Goal: Task Accomplishment & Management: Manage account settings

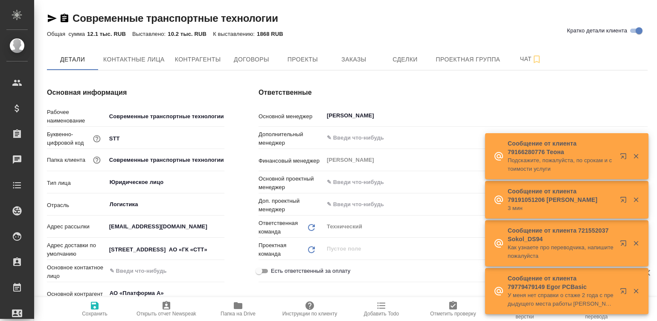
type textarea "x"
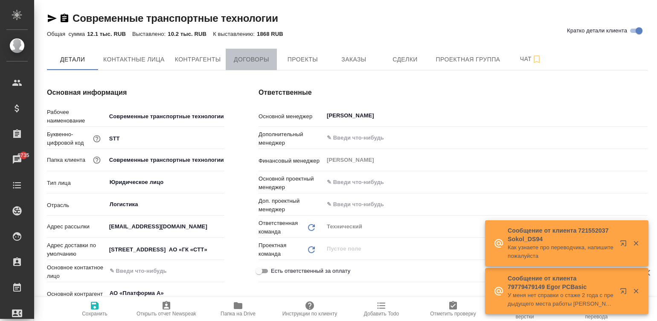
click at [253, 60] on span "Договоры" at bounding box center [251, 59] width 41 height 11
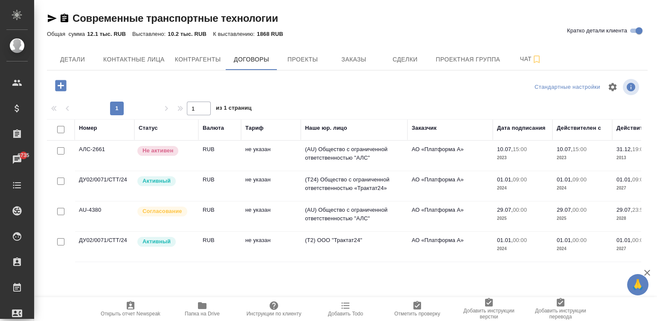
click at [259, 216] on td "не указан" at bounding box center [271, 216] width 60 height 30
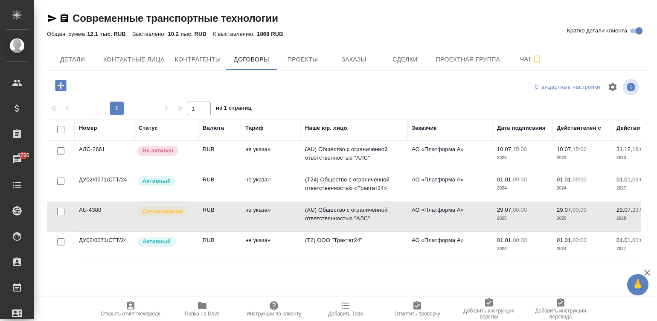
click at [259, 216] on td "не указан" at bounding box center [271, 216] width 60 height 30
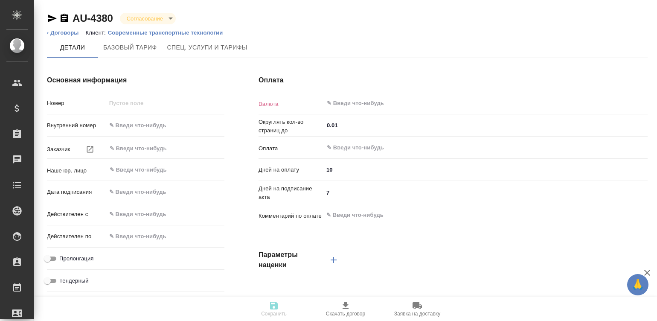
type input "AU-4380"
type input "АО «Платформа А»"
type input "(AU) Общество с ограниченной ответственностью "АЛС""
type input "29.07.2025 00:00"
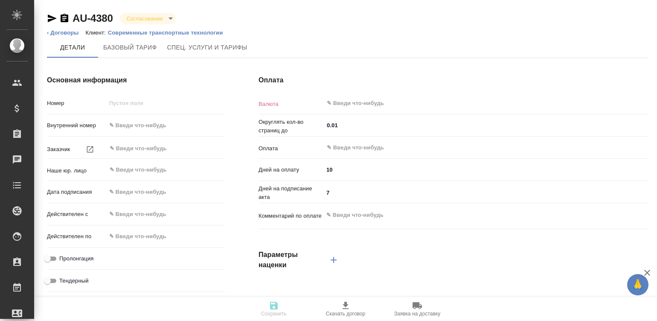
type input "29.07.2028 23:59"
type input "RUB"
type input "С даты подписания акта"
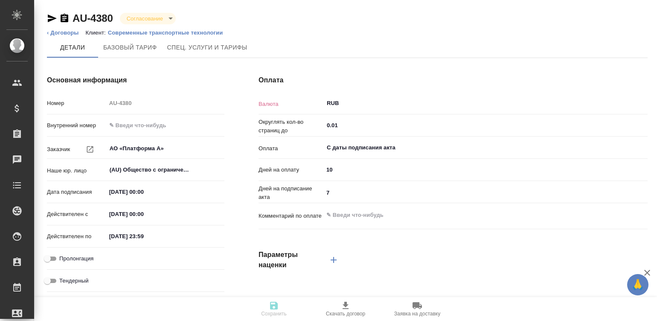
type textarea "x"
type input "russian2"
type input "basic"
type input "manual"
type input "client"
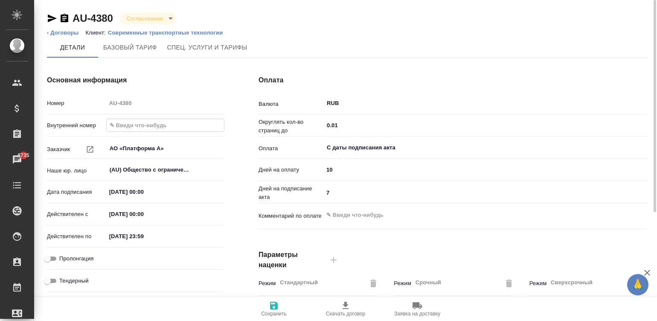
click at [118, 130] on input "text" at bounding box center [165, 125] width 117 height 12
type input "Д"
type textarea "x"
type input "ДУ"
type textarea "x"
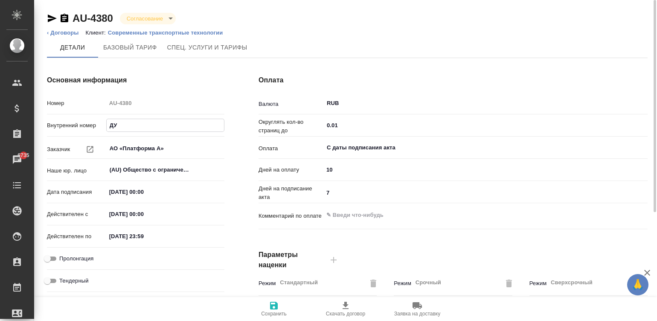
type input "ДУ0"
type textarea "x"
type input "ДУ02"
type textarea "x"
type input "ДУ02/"
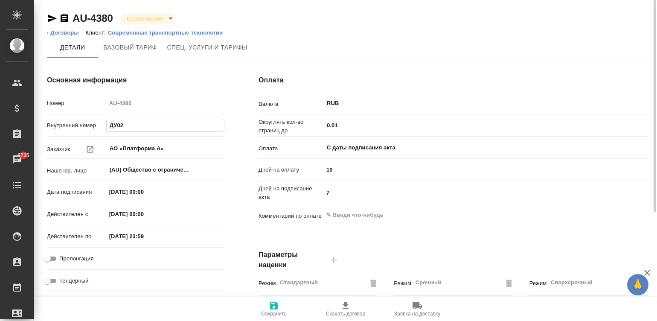
type textarea "x"
type input "ДУ02/0"
type textarea "x"
type input "ДУ02/02"
type textarea "x"
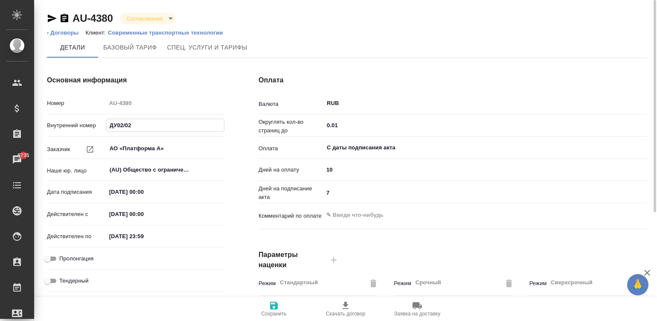
type input "ДУ02/026"
type textarea "x"
type input "ДУ02/0265"
type textarea "x"
type input "ДУ02/0265/"
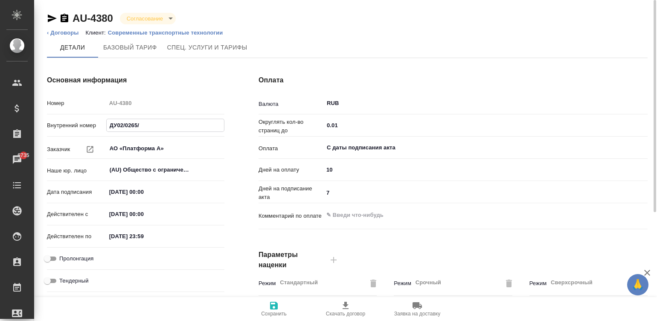
type textarea "x"
type input "ДУ02/0265/С"
type textarea "x"
type input "ДУ02/0265/СТ"
type textarea "x"
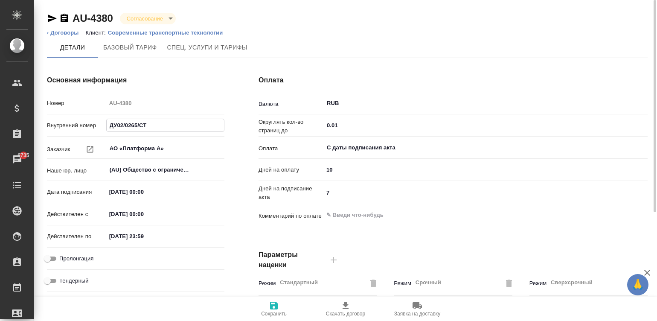
type input "ДУ02/0265/СТТ"
type textarea "x"
type input "ДУ02/0265/СТТ/"
type textarea "x"
type input "ДУ02/0265/СТТ/2"
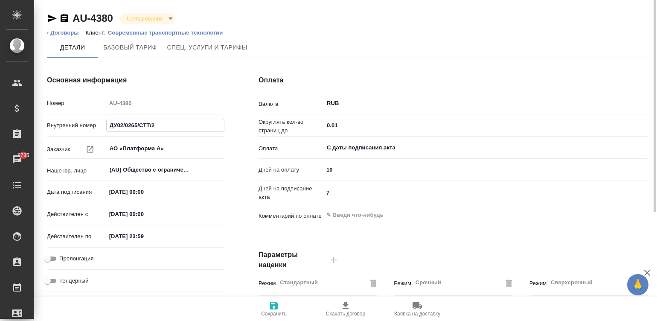
type textarea "x"
type input "ДУ02/0265/СТТ/25"
type textarea "x"
type input "ДУ02/0265/СТТ/25"
click at [166, 188] on input "29.07.2025 00:00" at bounding box center [144, 192] width 75 height 12
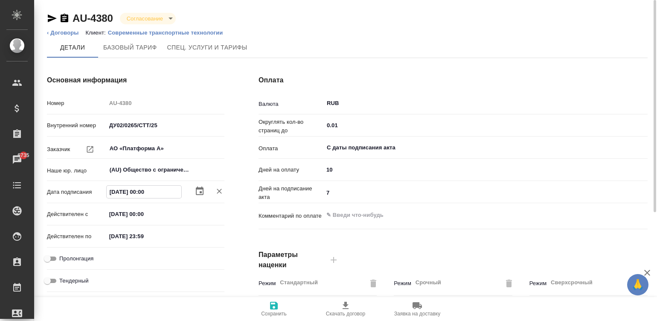
click at [166, 188] on input "29.07.2025 00:00" at bounding box center [144, 192] width 75 height 12
type input "2_.__.____ __:__"
type textarea "x"
type input "22.__.____ __:__"
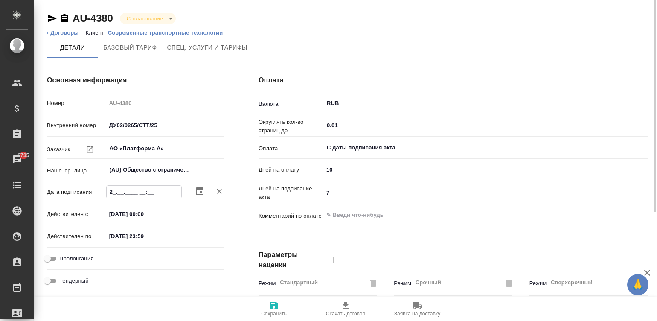
type textarea "x"
type input "22.0_.____ __:__"
type textarea "x"
type input "22.08.____ __:__"
type textarea "x"
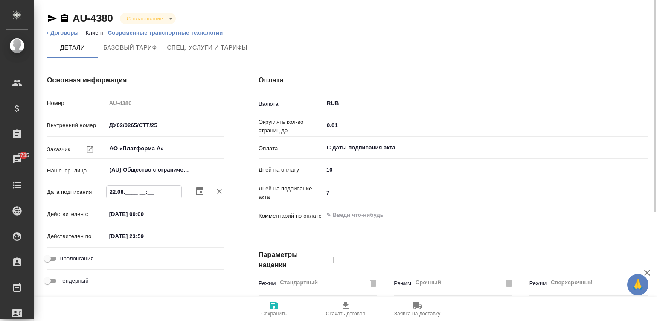
type input "22.08.2___ __:__"
type textarea "x"
type input "22.08.20__ __:__"
type textarea "x"
type input "22.08.202_ __:__"
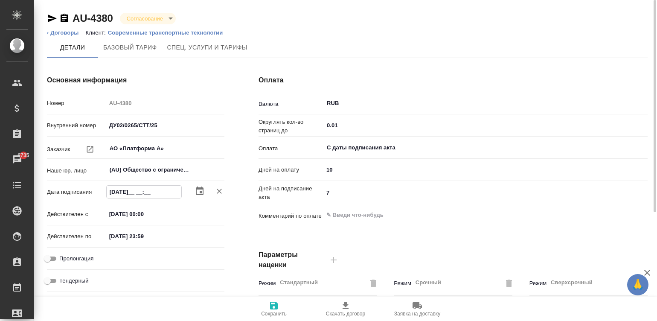
type textarea "x"
type input "22.08.2025 __:__"
type textarea "x"
type input "22.08.2025 0_:__"
type textarea "x"
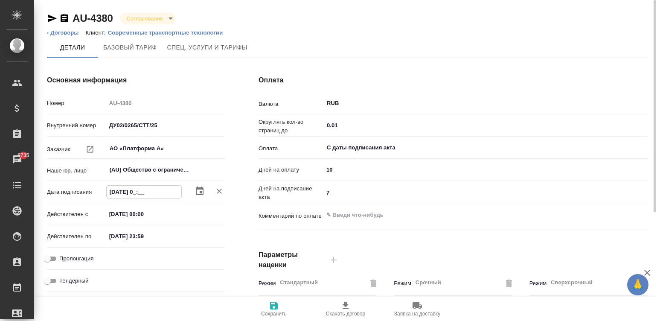
type input "22.08.2025 09:__"
type textarea "x"
type input "22.08.2025 09:0_"
type textarea "x"
type input "22.08.2025 09:00"
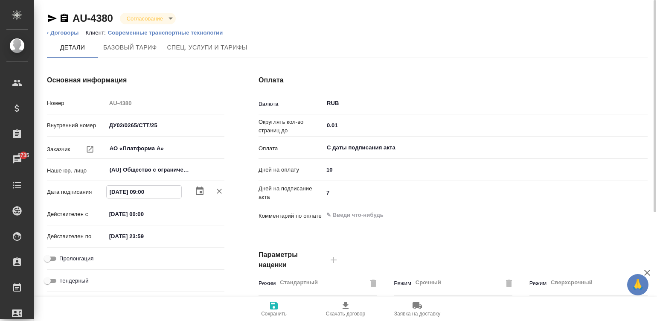
type textarea "x"
type input "22.08.2025 09:00"
click at [151, 213] on input "29.07.2025 00:00" at bounding box center [143, 214] width 75 height 12
click at [151, 213] on input "29.07.2025 00:00" at bounding box center [144, 214] width 75 height 12
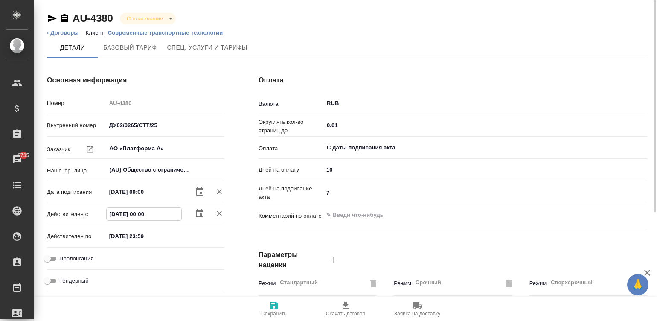
paste input "2.08.2025 09"
type input "22.08.2025 09:00"
type textarea "x"
type input "22.08.2025 09:00"
click at [164, 235] on input "29.07.2028 23:59" at bounding box center [143, 236] width 75 height 12
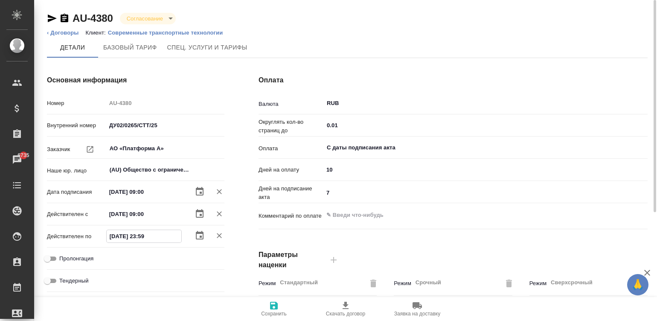
click at [164, 235] on input "29.07.2028 23:59" at bounding box center [144, 236] width 75 height 12
type input "3_.__.____ __:__"
type textarea "x"
type input "31.__.____ __:__"
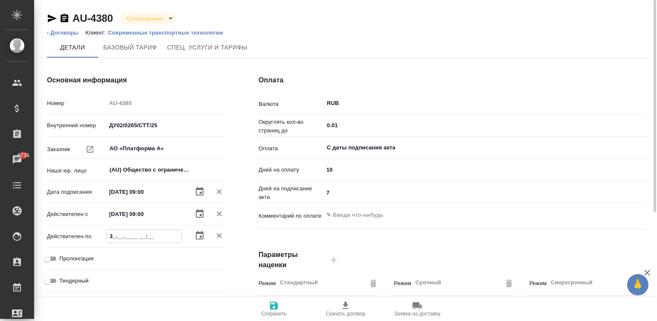
type textarea "x"
type input "31.1_.____ __:__"
type textarea "x"
type input "31.12.____ __:__"
type textarea "x"
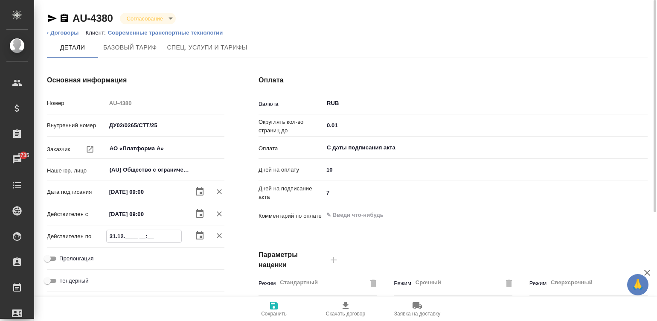
type input "31.12.2___ __:__"
type textarea "x"
type input "31.12.20__ __:__"
type textarea "x"
type input "31.12.202_ __:__"
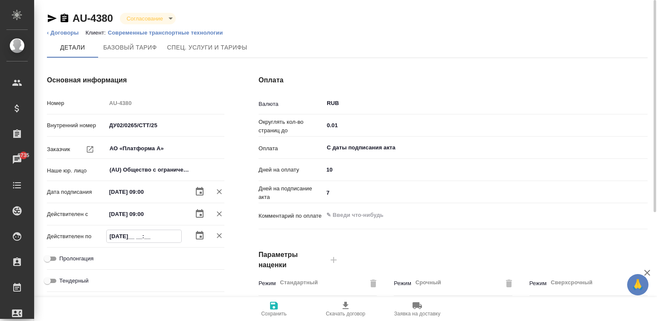
type textarea "x"
type input "31.12.2026 __:__"
type textarea "x"
type input "31.12.2026 0_:__"
type textarea "x"
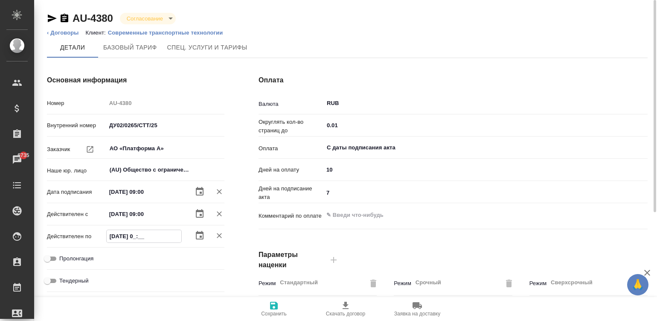
type input "31.12.2026 09:__"
type textarea "x"
type input "31.12.2026 09:0_"
type textarea "x"
type input "31.12.2026 09:00"
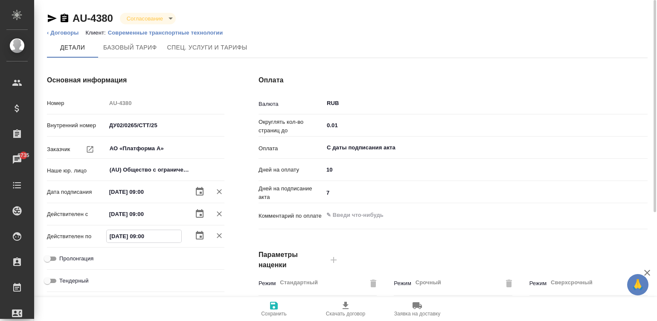
type textarea "x"
type input "31.12.2026 09:00"
click at [275, 309] on icon "button" at bounding box center [274, 305] width 10 height 10
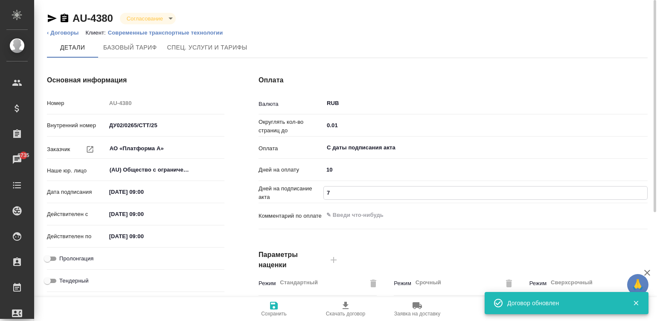
click at [344, 189] on input "7" at bounding box center [485, 192] width 323 height 12
type input "1"
type textarea "x"
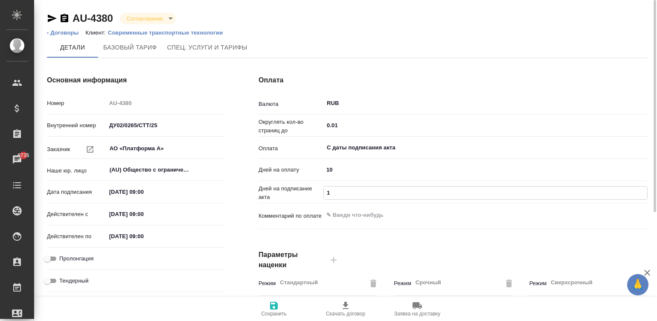
type input "10"
type textarea "x"
type input "10"
click at [350, 169] on input "10" at bounding box center [485, 169] width 324 height 12
click at [350, 169] on input "10" at bounding box center [485, 169] width 323 height 12
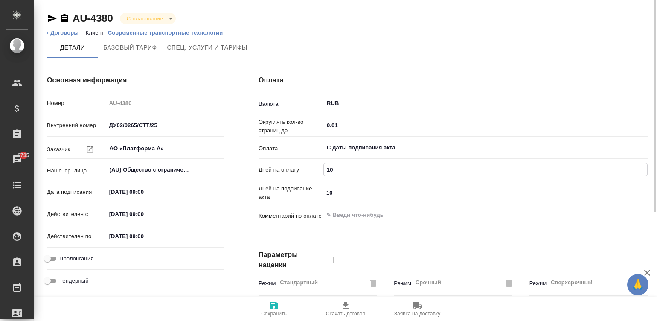
click at [350, 169] on input "10" at bounding box center [485, 169] width 323 height 12
type input "6"
type textarea "x"
type input "60"
type textarea "x"
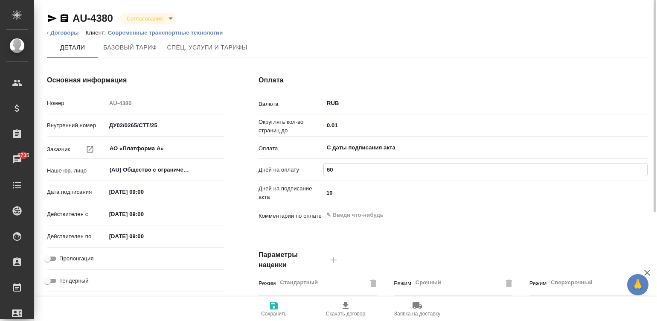
type input "60"
click at [271, 311] on span "Сохранить" at bounding box center [274, 314] width 26 height 6
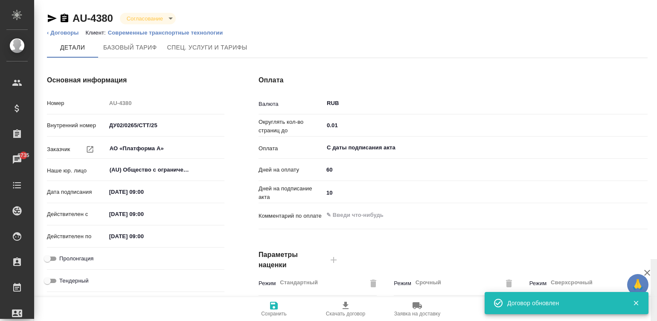
scroll to position [259, 0]
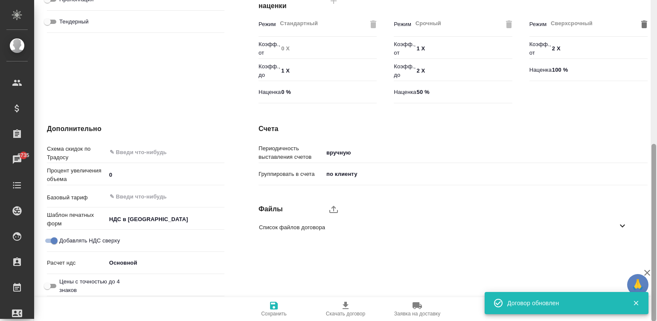
click at [655, 248] on div at bounding box center [654, 160] width 6 height 321
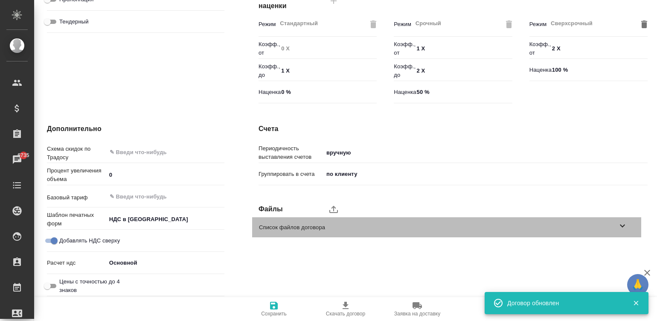
click at [322, 224] on span "Список файлов договора" at bounding box center [438, 227] width 358 height 9
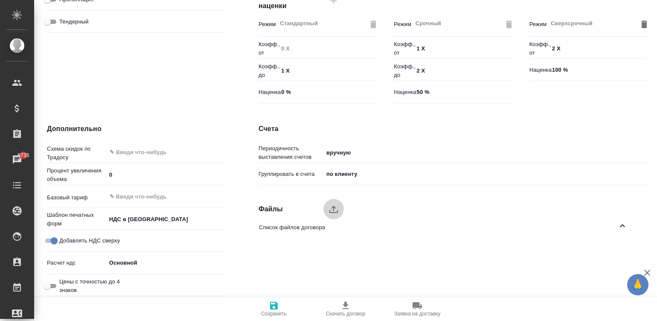
click at [331, 209] on icon "upload" at bounding box center [334, 209] width 10 height 10
click at [0, 0] on input "upload" at bounding box center [0, 0] width 0 height 0
type textarea "x"
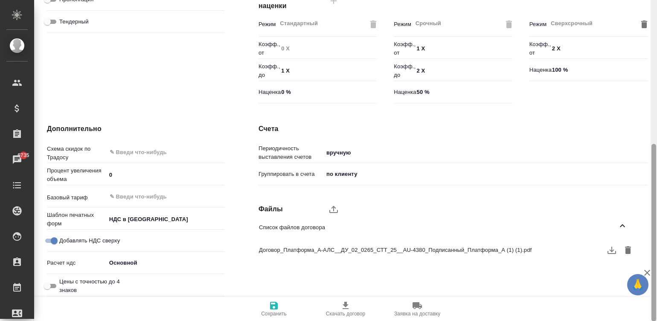
scroll to position [0, 0]
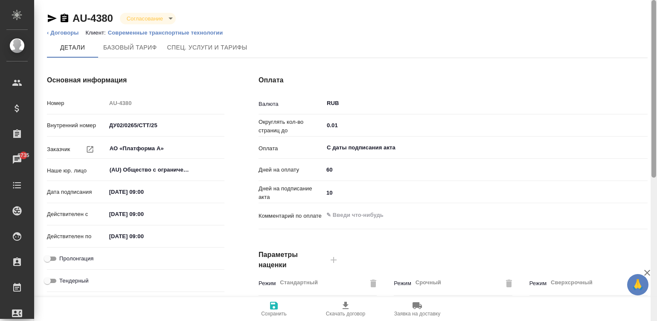
click at [652, 21] on div at bounding box center [654, 160] width 6 height 321
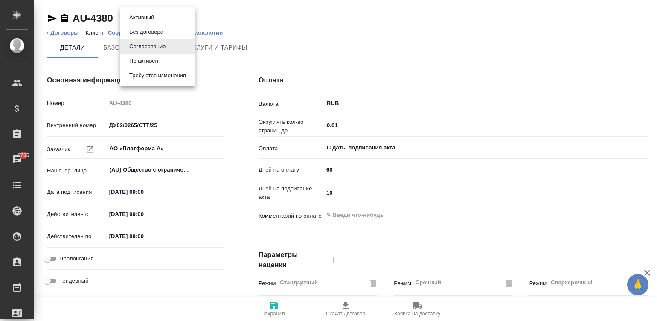
click at [149, 19] on body "🙏 .cls-1 fill:#fff; AWATERA Малинина Мария m.malinina Клиенты Спецификации Зака…" at bounding box center [328, 160] width 657 height 321
click at [158, 15] on li "Активный" at bounding box center [158, 17] width 76 height 15
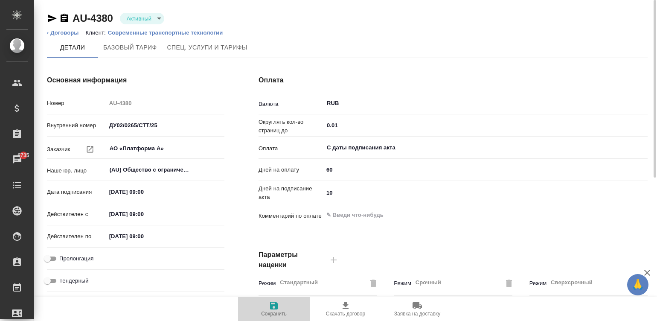
click at [280, 305] on span "Сохранить" at bounding box center [273, 308] width 61 height 16
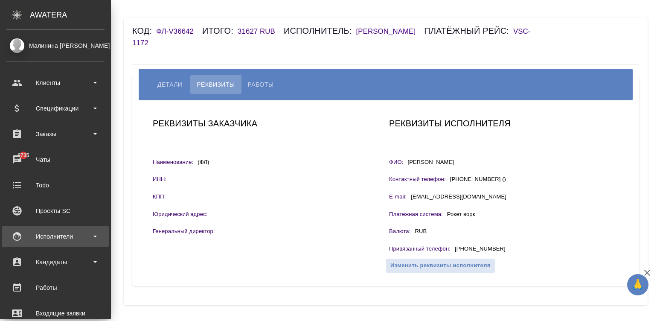
click at [20, 236] on div "Исполнители" at bounding box center [55, 236] width 98 height 13
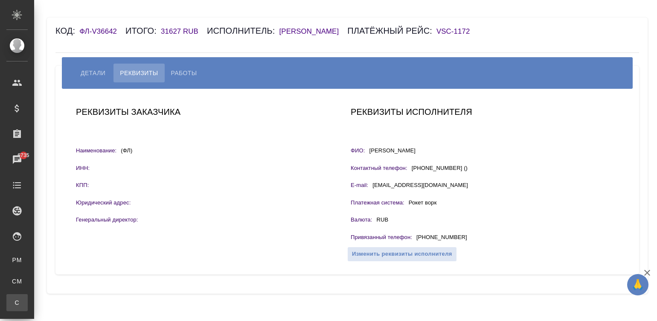
click at [28, 307] on link "С Спецификации" at bounding box center [16, 302] width 21 height 17
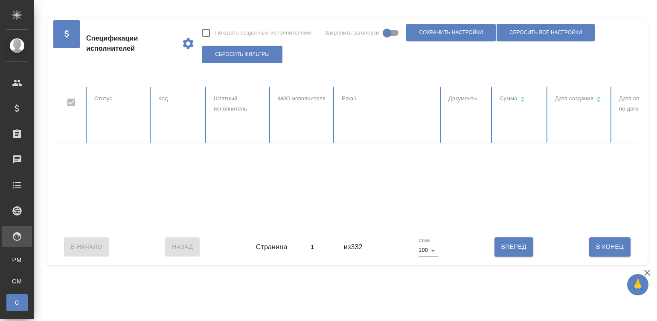
checkbox input "false"
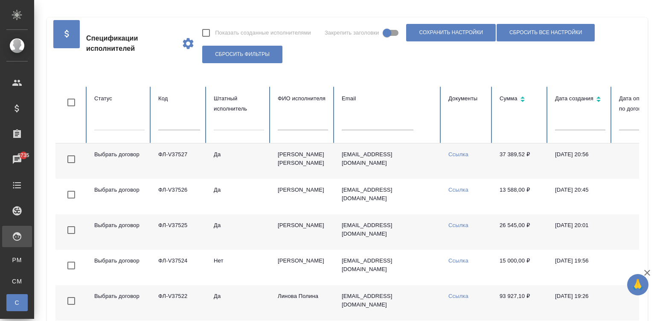
click at [382, 175] on td "a.kushnirov1@awatera.com" at bounding box center [388, 160] width 107 height 35
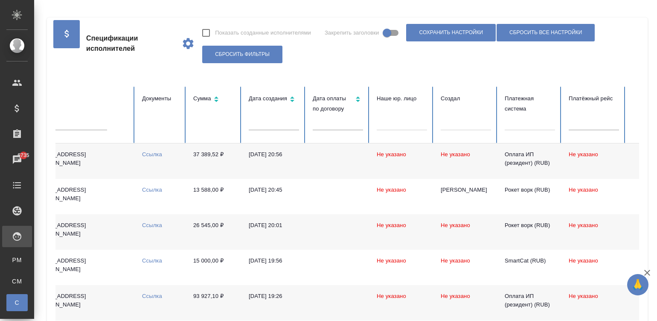
scroll to position [0, 330]
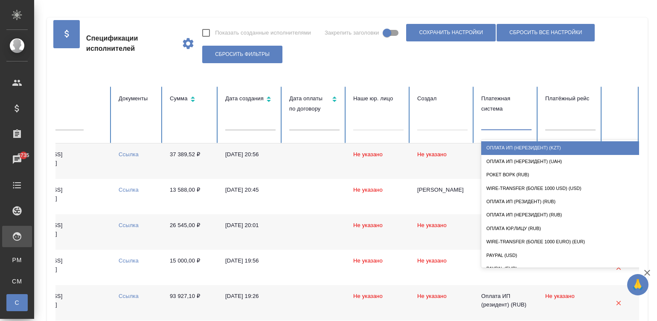
click at [516, 127] on div at bounding box center [506, 122] width 50 height 12
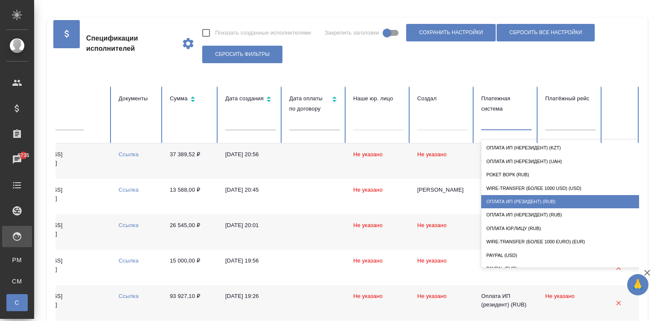
click at [531, 196] on div "Оплата ИП (резидент) (RUB)" at bounding box center [566, 201] width 171 height 13
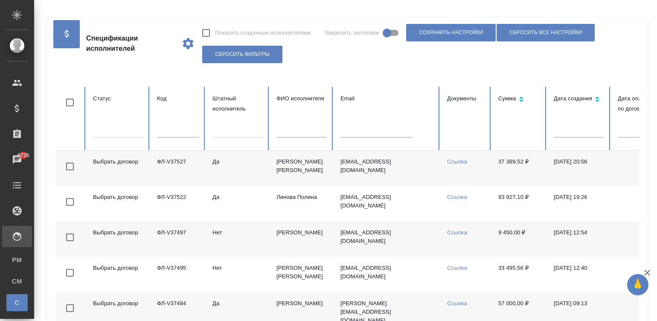
scroll to position [0, 0]
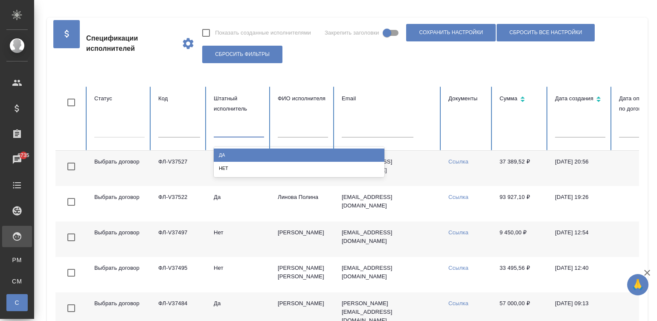
click at [243, 127] on div at bounding box center [239, 128] width 50 height 12
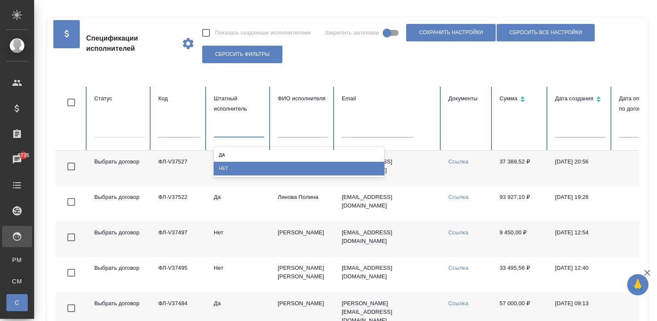
click at [218, 169] on div "Нет" at bounding box center [299, 168] width 171 height 13
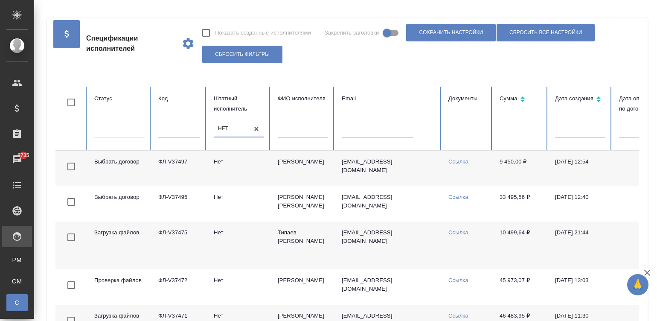
click at [113, 128] on div at bounding box center [119, 129] width 50 height 12
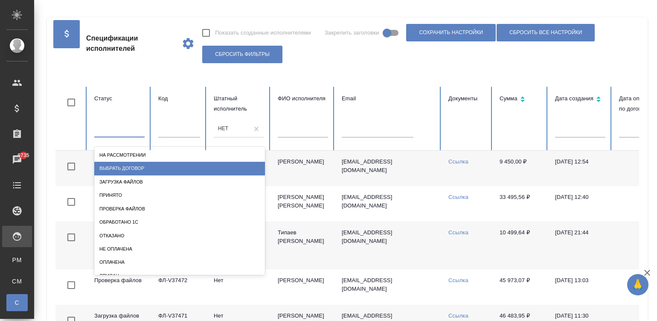
click at [133, 164] on div "Выбрать договор" at bounding box center [179, 168] width 171 height 13
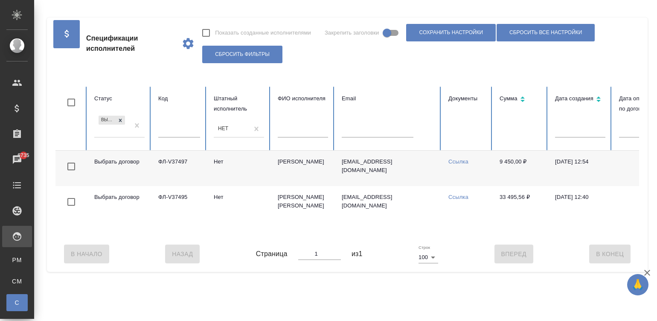
click at [253, 175] on td "Нет" at bounding box center [239, 168] width 64 height 35
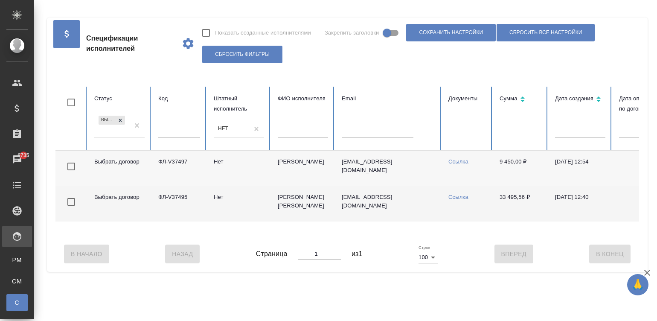
click at [176, 207] on td "ФЛ-V37495" at bounding box center [178, 203] width 55 height 35
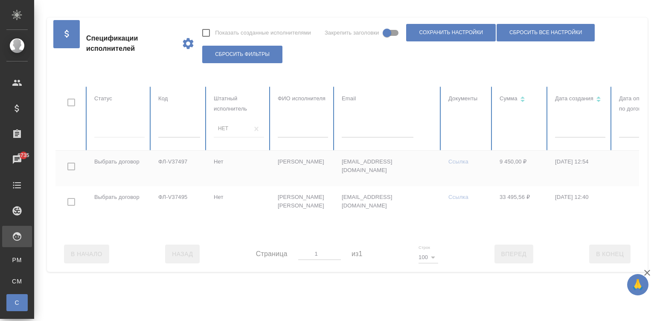
click at [117, 126] on div at bounding box center [512, 161] width 914 height 149
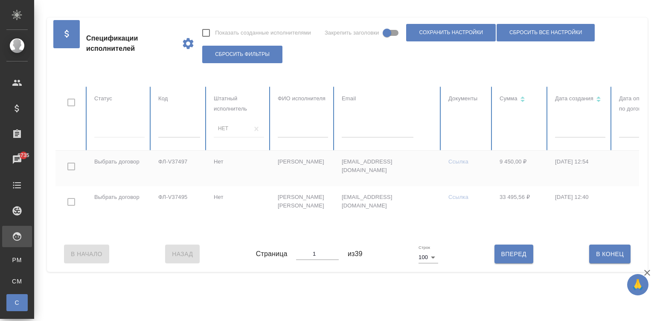
click at [117, 126] on div at bounding box center [119, 129] width 50 height 12
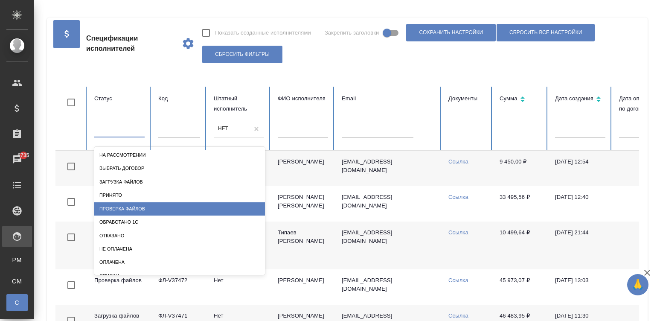
click at [146, 207] on div "Проверка файлов" at bounding box center [179, 208] width 171 height 13
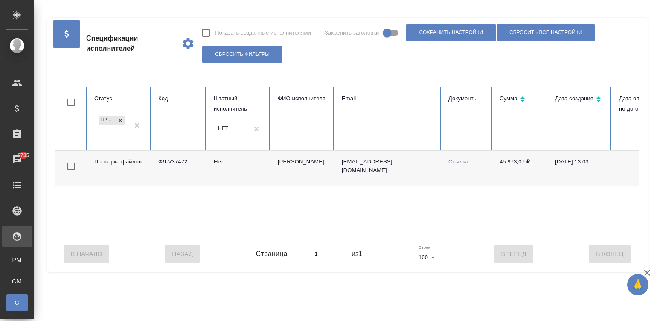
click at [259, 165] on td "Нет" at bounding box center [239, 168] width 64 height 35
click at [462, 244] on div "В Начало Назад Страница 1 из 1 Строк 100 100 Вперед В Конец" at bounding box center [347, 254] width 584 height 36
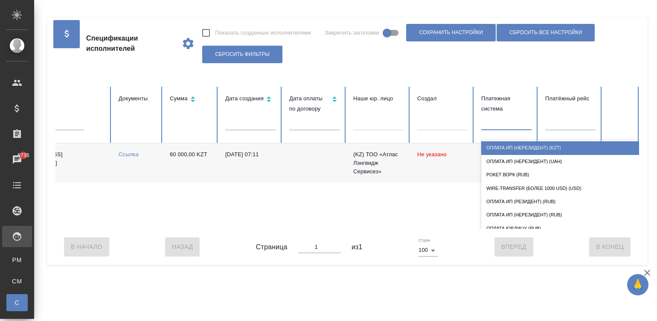
click at [496, 124] on div at bounding box center [506, 122] width 50 height 12
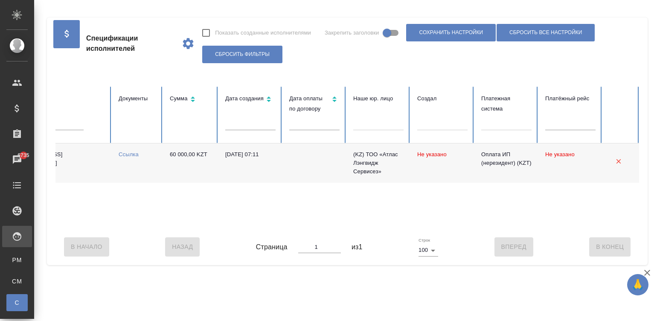
click at [370, 219] on div "Проверка файлов ФЛ-V37453 Нет Байдилдинова Асем asema13@mail.ru Ссылка 60 000,0…" at bounding box center [183, 185] width 914 height 85
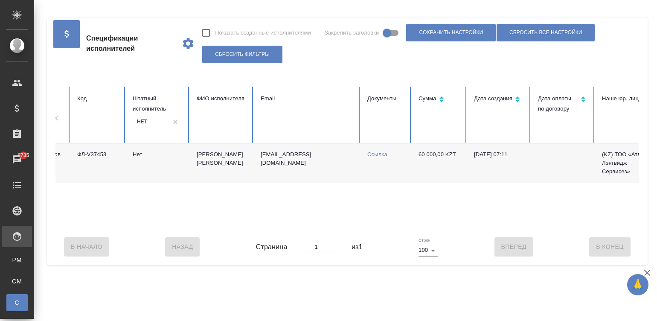
scroll to position [0, 0]
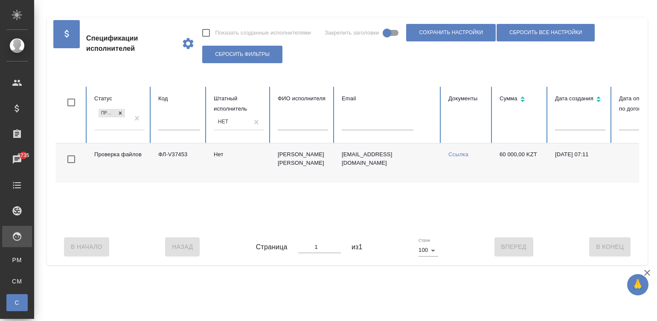
click at [245, 147] on td "Нет" at bounding box center [239, 162] width 64 height 39
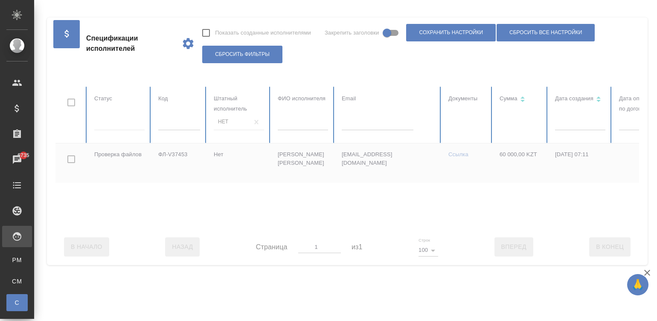
click at [113, 117] on div at bounding box center [512, 158] width 914 height 142
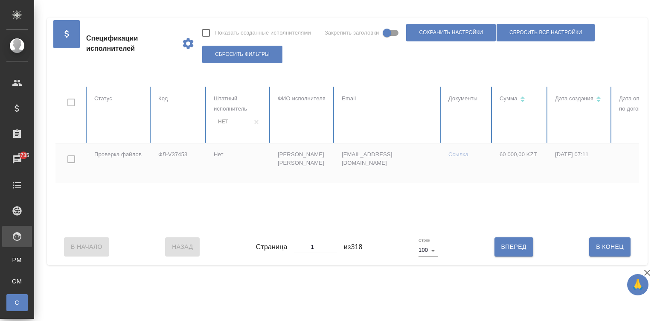
click at [128, 127] on div at bounding box center [119, 122] width 50 height 12
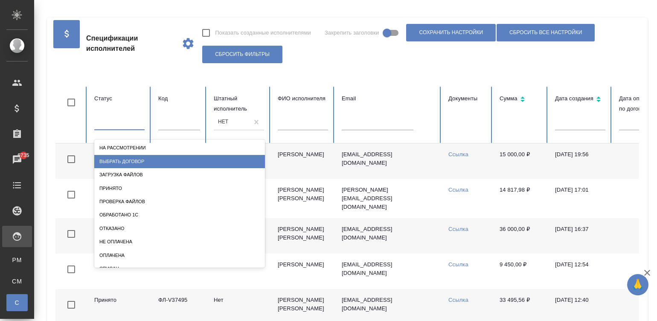
click at [131, 156] on div "Выбрать договор" at bounding box center [179, 161] width 171 height 13
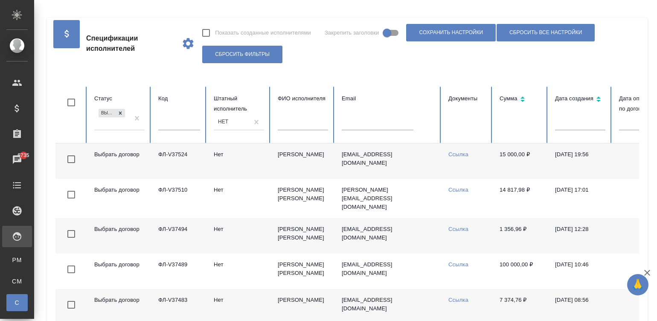
click at [437, 163] on td "dserzhena@yandex.ru" at bounding box center [388, 160] width 107 height 35
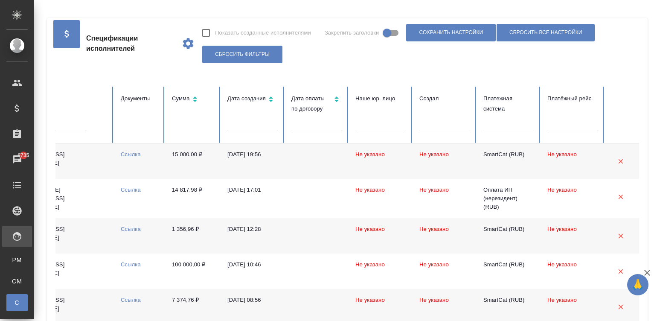
scroll to position [0, 330]
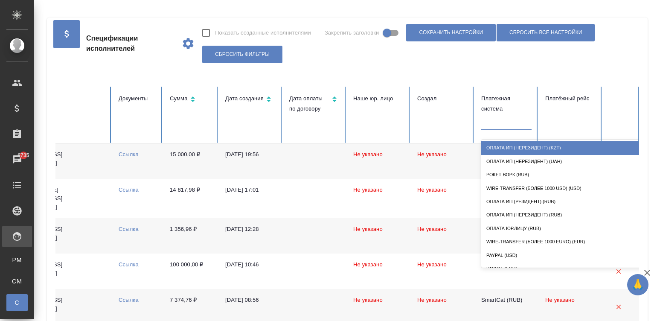
click at [504, 124] on div at bounding box center [506, 122] width 50 height 12
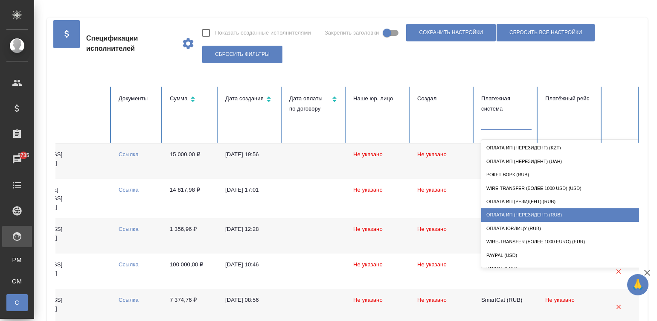
click at [499, 215] on div "Оплата ИП (нерезидент) (RUB)" at bounding box center [566, 214] width 171 height 13
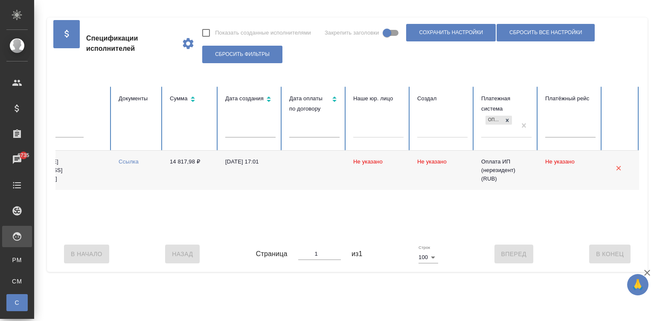
scroll to position [0, 0]
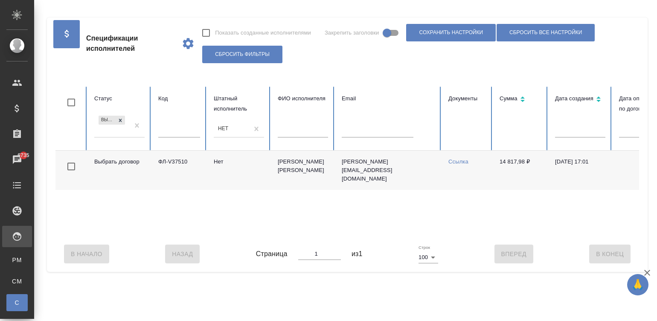
click at [211, 172] on td "Нет" at bounding box center [239, 170] width 64 height 39
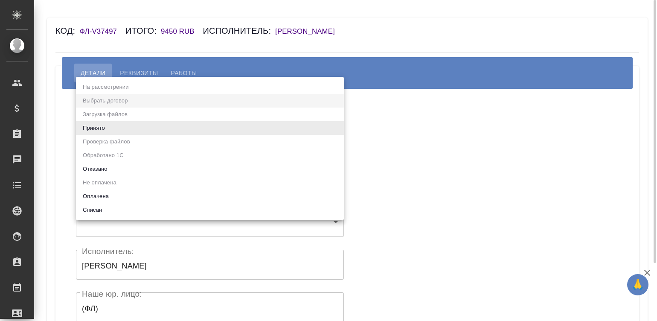
click at [153, 124] on body "🙏 .cls-1 fill:#fff; AWATERA Малинина Мария m.malinina Клиенты Спецификации Зака…" at bounding box center [328, 160] width 657 height 321
click at [153, 124] on li "Принято" at bounding box center [210, 128] width 268 height 14
type input "accepted"
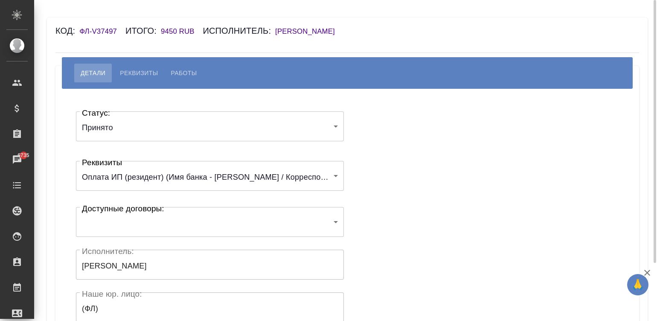
click at [380, 170] on div "Статус: Принято accepted Статус: Реквизиты Оплата ИП (резидент) (Имя банка - ПА…" at bounding box center [348, 256] width 550 height 309
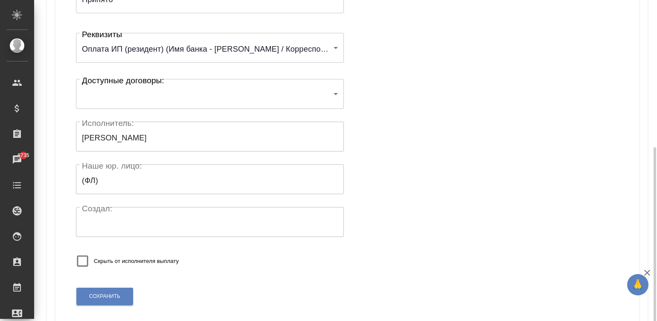
scroll to position [166, 0]
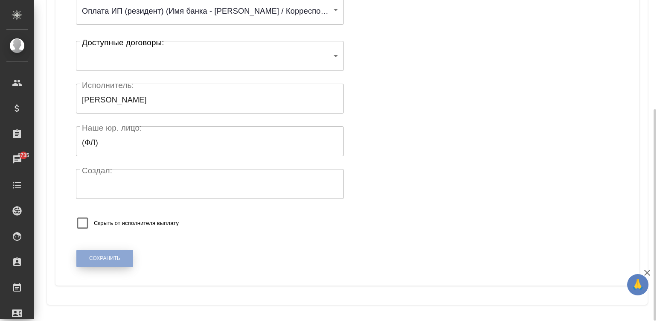
click at [118, 256] on span "Сохранить" at bounding box center [104, 258] width 31 height 7
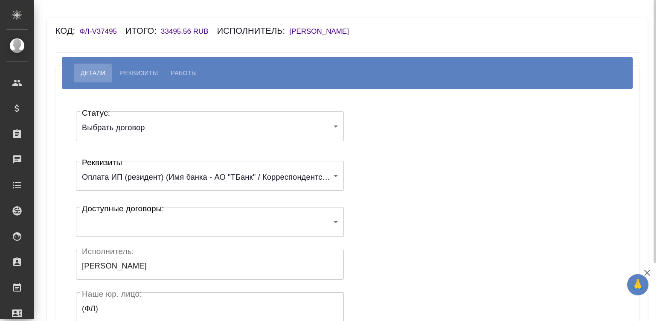
click at [104, 128] on body "🙏 .cls-1 fill:#fff; AWATERA [PERSON_NAME]malinina Клиенты Спецификации Заказы Ч…" at bounding box center [328, 160] width 657 height 321
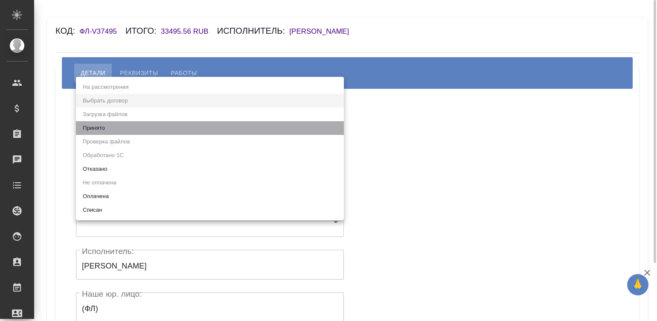
click at [104, 128] on li "Принято" at bounding box center [210, 128] width 268 height 14
type input "accepted"
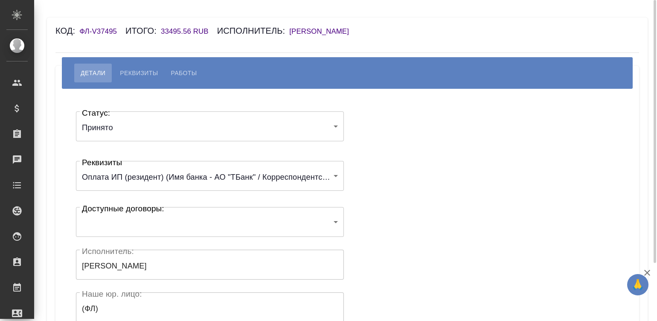
click at [367, 130] on div "Статус: Принято accepted Статус: Реквизиты Оплата ИП (резидент) (Имя банка - АО…" at bounding box center [348, 256] width 550 height 309
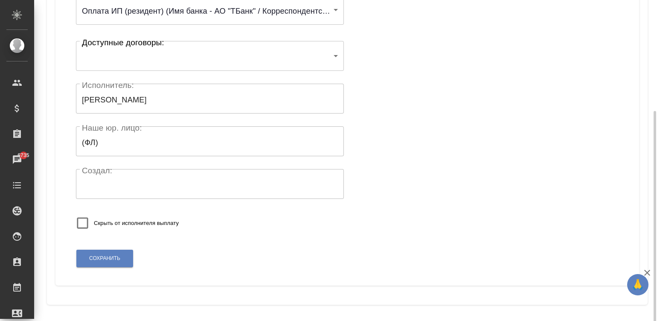
scroll to position [167, 0]
click at [111, 254] on span "Сохранить" at bounding box center [104, 257] width 31 height 7
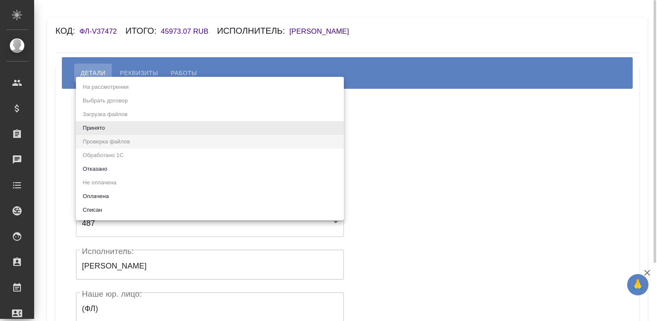
click at [122, 124] on body "🙏 .cls-1 fill:#fff; AWATERA [PERSON_NAME]malinina Клиенты Спецификации Заказы Ч…" at bounding box center [328, 160] width 657 height 321
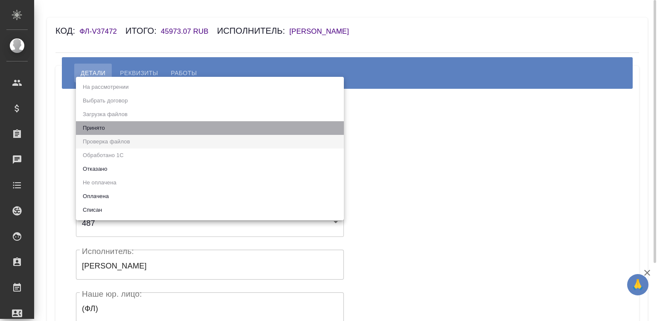
click at [122, 124] on li "Принято" at bounding box center [210, 128] width 268 height 14
type input "accepted"
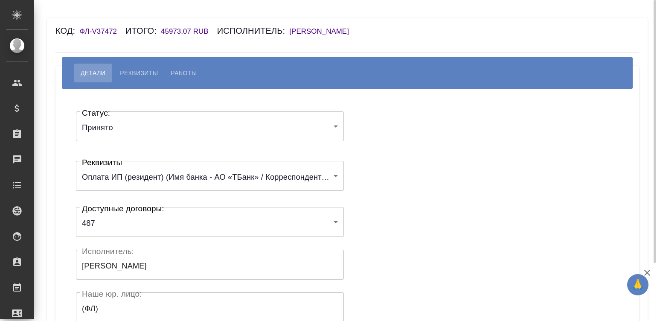
click at [369, 143] on div "Статус: Принято accepted Статус: Реквизиты Оплата ИП (резидент) (Имя банка - АО…" at bounding box center [348, 256] width 550 height 309
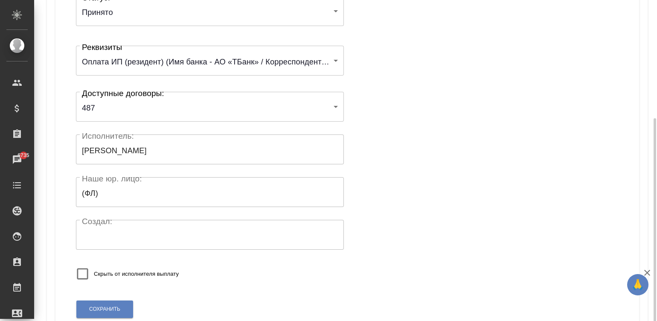
scroll to position [167, 0]
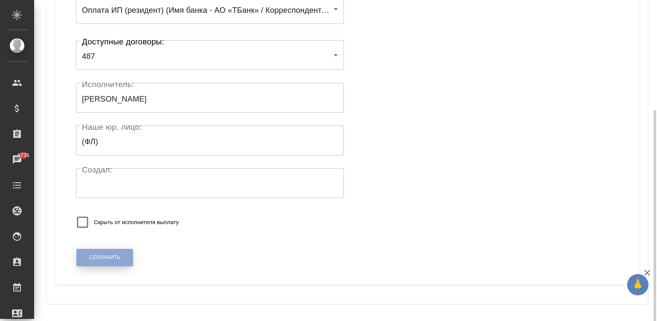
click at [98, 252] on button "Сохранить" at bounding box center [104, 257] width 57 height 17
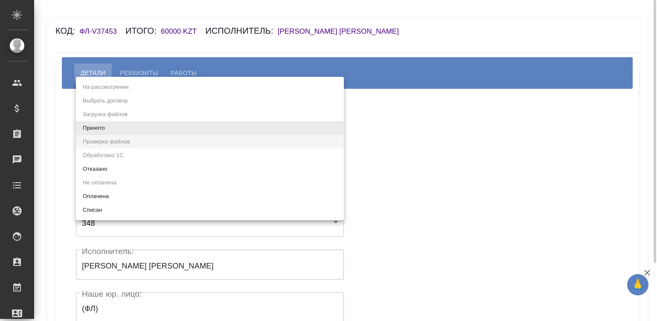
click at [143, 132] on body "🙏 .cls-1 fill:#fff; AWATERA [PERSON_NAME]malinina Клиенты Спецификации Заказы Ч…" at bounding box center [328, 160] width 657 height 321
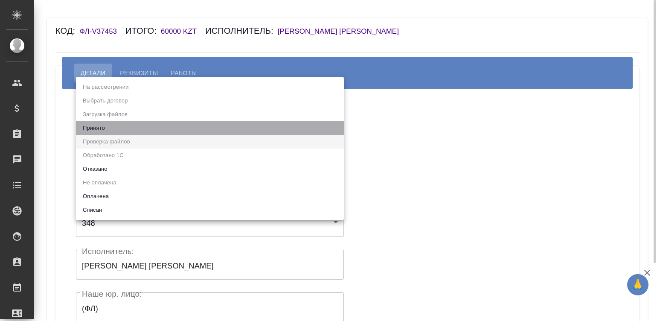
click at [143, 132] on li "Принято" at bounding box center [210, 128] width 268 height 14
type input "accepted"
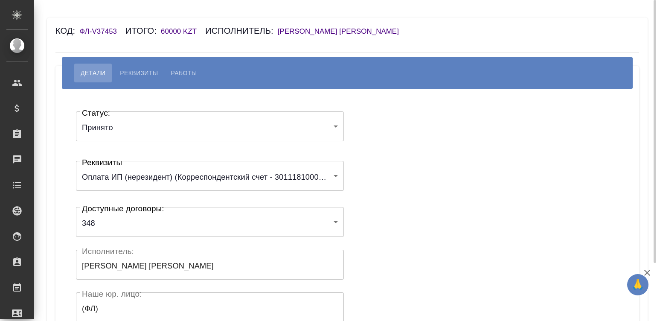
click at [371, 172] on div "Статус: Принято accepted Статус: Реквизиты Оплата ИП (нерезидент) (Корреспонден…" at bounding box center [348, 256] width 550 height 309
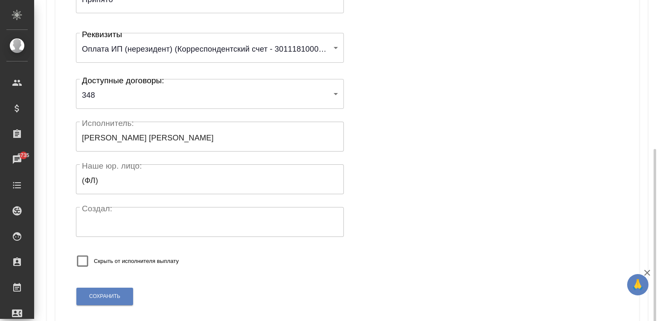
scroll to position [167, 0]
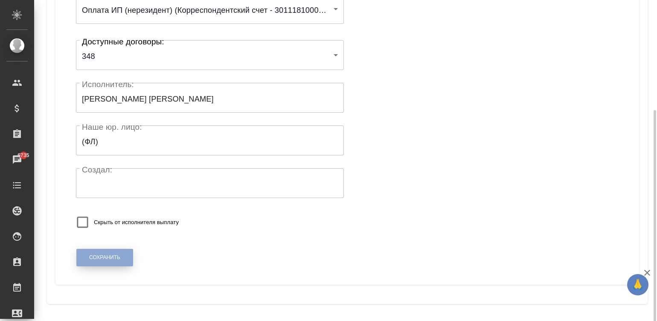
click at [111, 254] on span "Сохранить" at bounding box center [104, 257] width 31 height 7
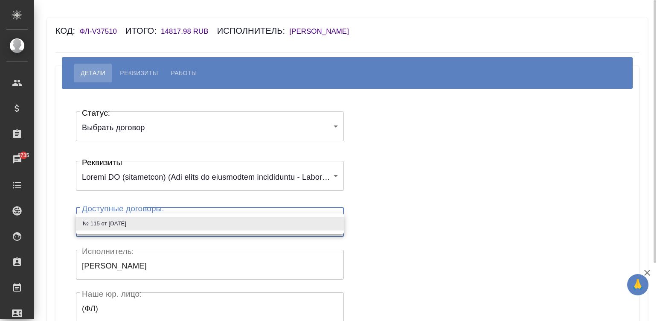
click at [139, 220] on body "🙏 .cls-1 fill:#fff; AWATERA [PERSON_NAME][PERSON_NAME] Спецификации Заказы 6735…" at bounding box center [328, 160] width 657 height 321
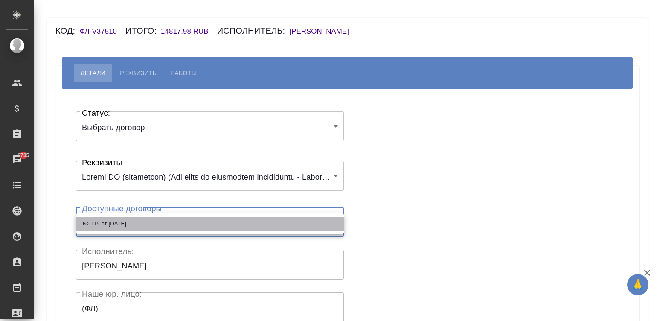
click at [95, 224] on li "№ 115 от [DATE]" at bounding box center [210, 224] width 268 height 14
type input "60eed011544a686df4044d47"
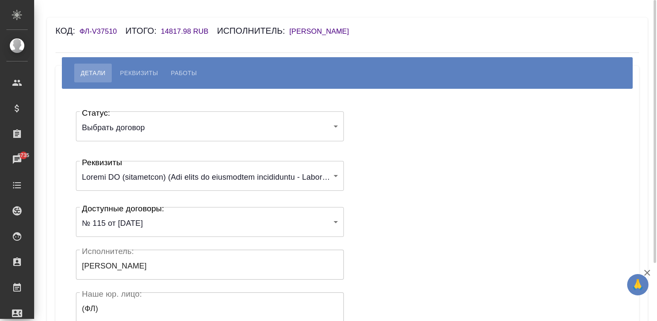
click at [485, 161] on div "Статус: Выбрать договор chooseContract Статус: Реквизиты 6167fd5821936847e10bef…" at bounding box center [348, 256] width 550 height 309
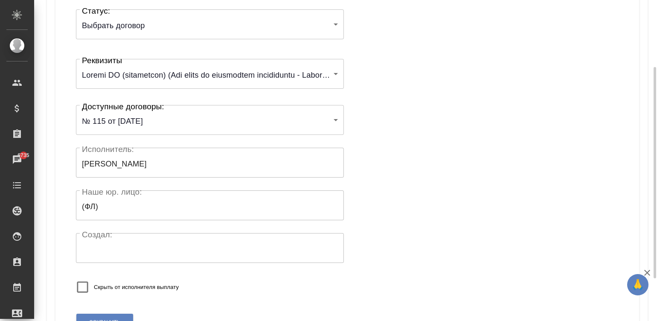
scroll to position [128, 0]
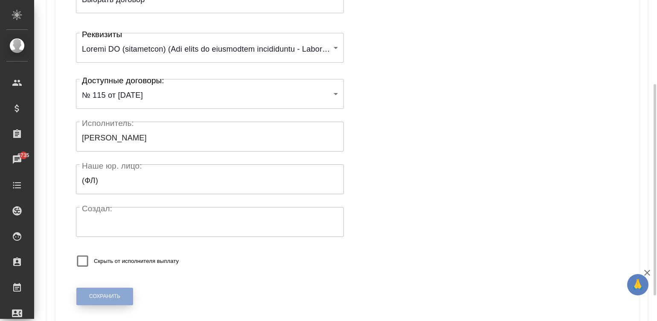
click at [122, 292] on button "Сохранить" at bounding box center [104, 296] width 57 height 17
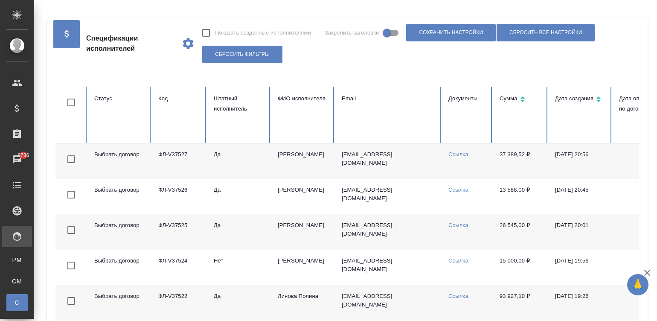
click at [493, 166] on td "37 389,52 ₽" at bounding box center [520, 160] width 55 height 35
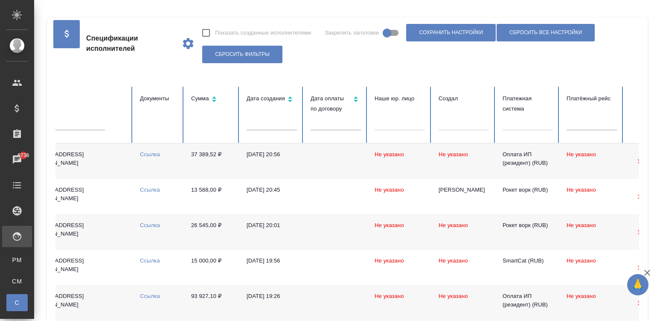
scroll to position [0, 330]
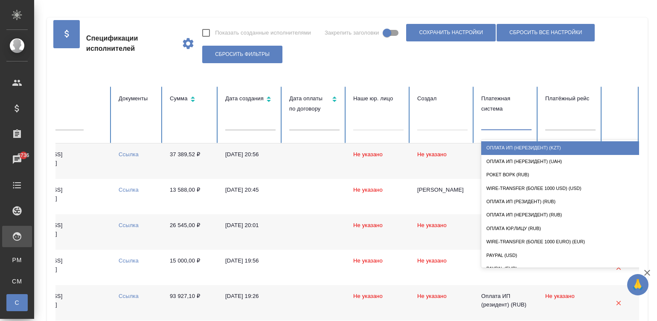
click at [494, 121] on div at bounding box center [506, 122] width 50 height 12
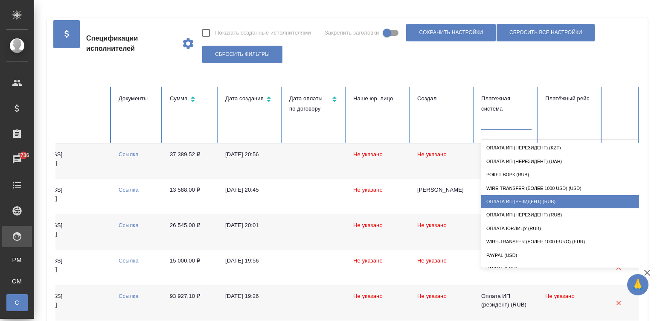
click at [505, 197] on div "Оплата ИП (резидент) (RUB)" at bounding box center [566, 201] width 171 height 13
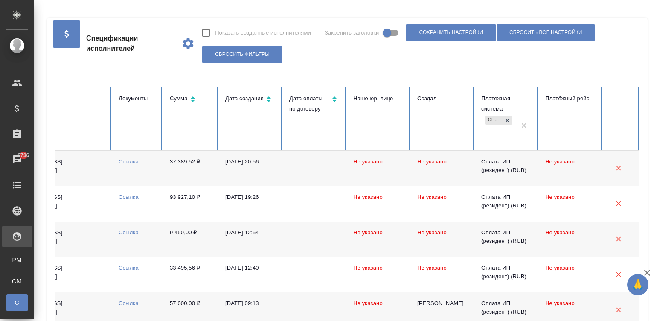
click at [310, 172] on td at bounding box center [315, 168] width 64 height 35
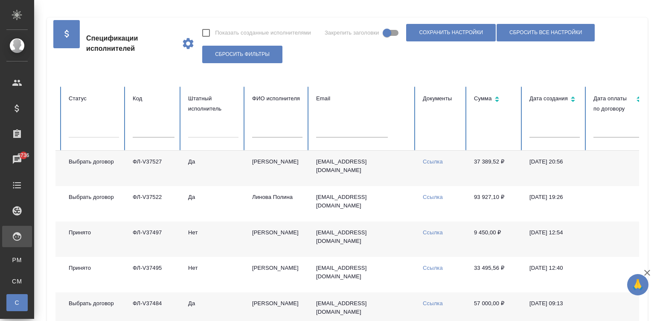
scroll to position [0, 0]
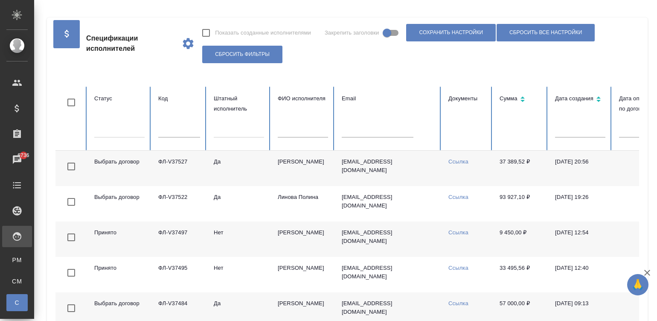
click at [329, 173] on td "Кушниров Алексей" at bounding box center [303, 168] width 64 height 35
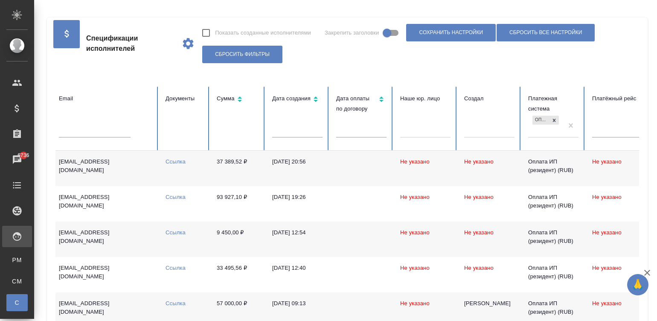
scroll to position [0, 330]
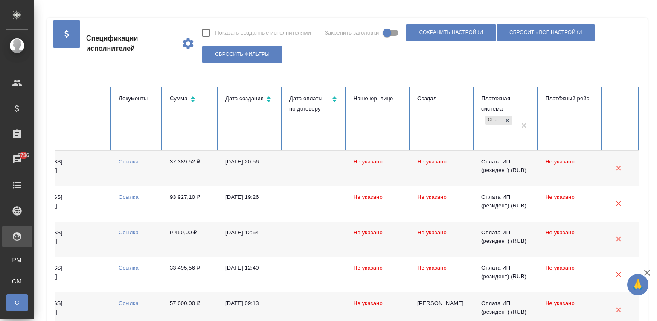
click at [297, 169] on td at bounding box center [315, 168] width 64 height 35
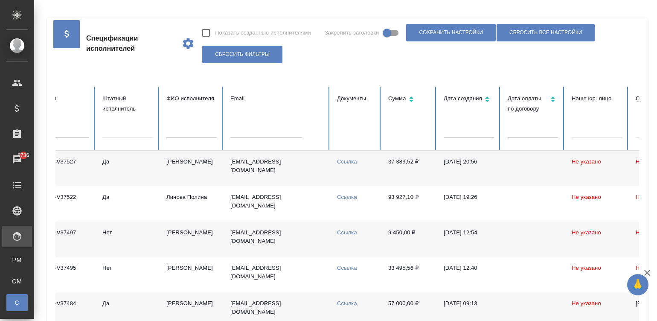
scroll to position [0, 0]
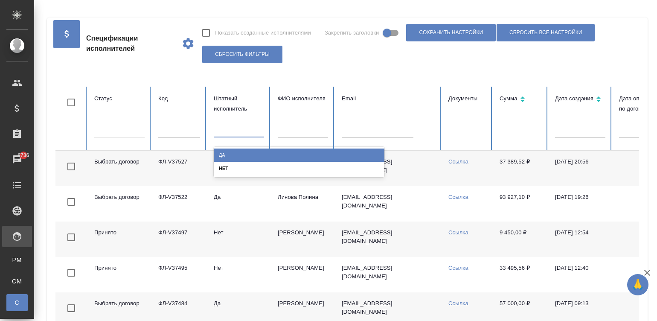
click at [223, 129] on div at bounding box center [239, 128] width 50 height 12
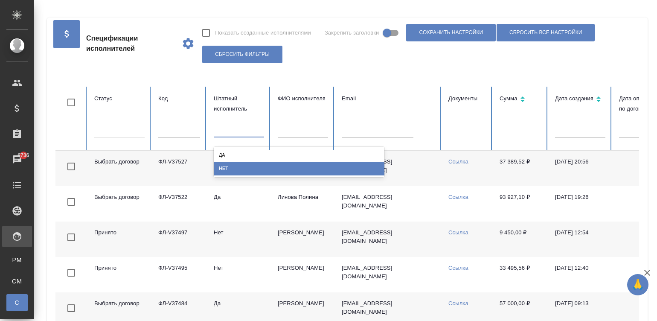
click at [227, 171] on div "Нет" at bounding box center [299, 168] width 171 height 13
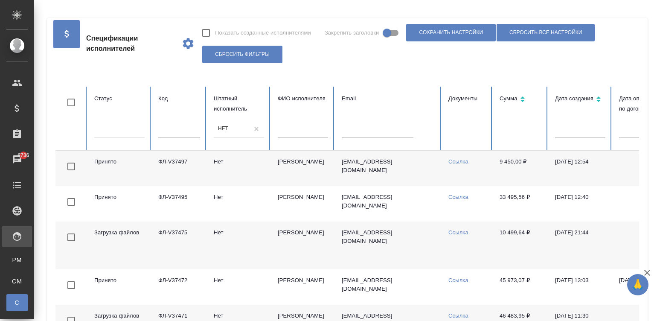
click at [157, 170] on td "ФЛ-V37497" at bounding box center [178, 168] width 55 height 35
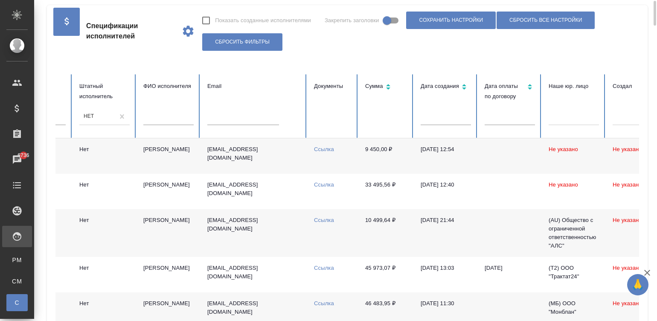
scroll to position [0, 213]
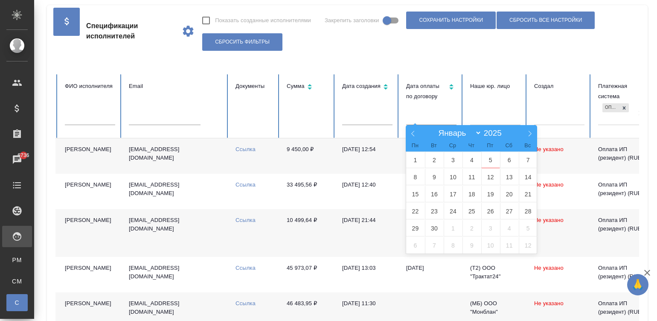
click at [440, 119] on input "text" at bounding box center [431, 119] width 50 height 12
click at [411, 159] on span "1" at bounding box center [415, 159] width 19 height 17
type input "01.09"
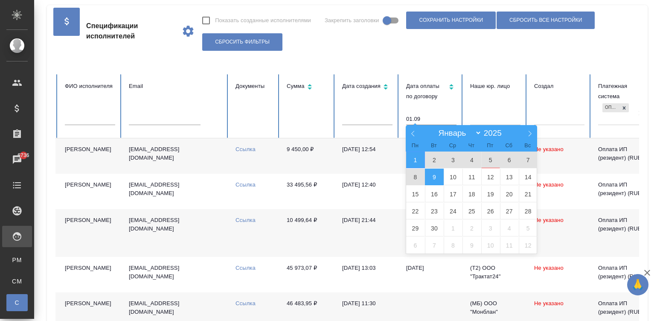
click at [428, 175] on span "9" at bounding box center [434, 177] width 19 height 17
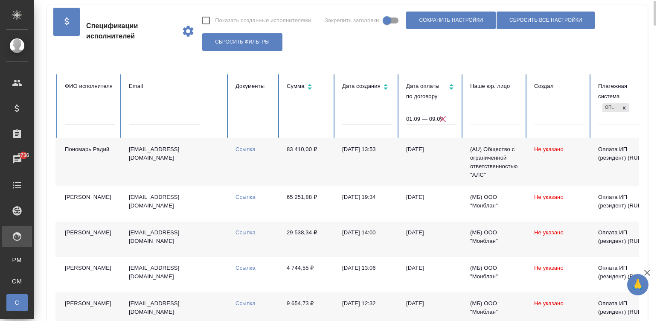
click at [396, 164] on td "04.08.2025, 13:53" at bounding box center [367, 162] width 64 height 48
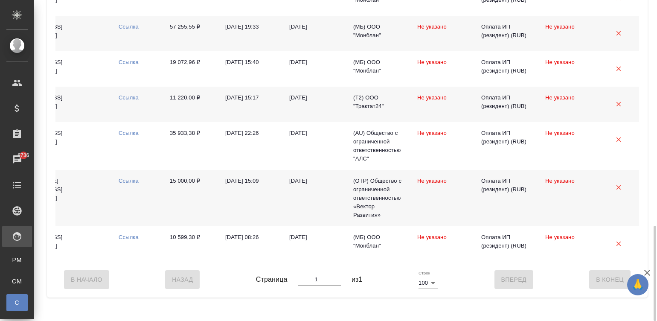
scroll to position [0, 315]
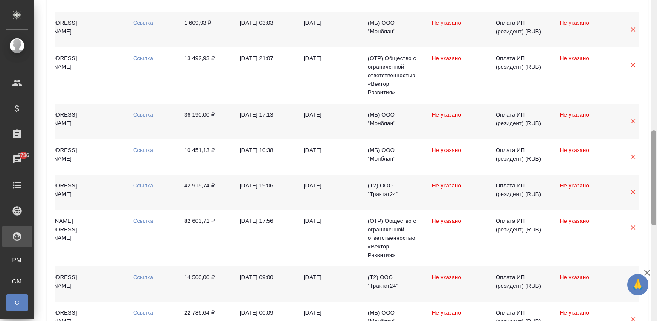
click at [655, 22] on div at bounding box center [654, 160] width 6 height 321
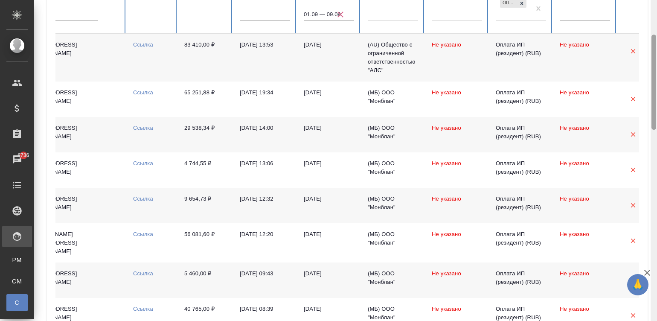
click at [655, 22] on div at bounding box center [654, 160] width 6 height 321
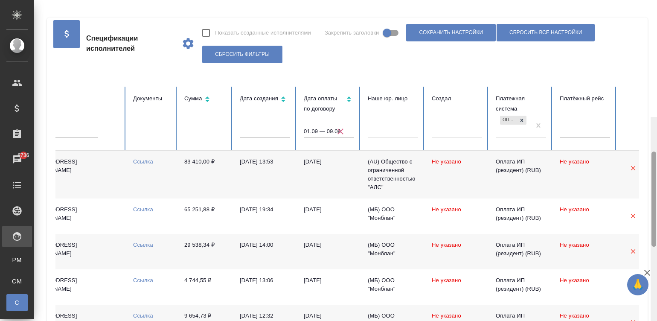
click at [655, 117] on div at bounding box center [654, 277] width 6 height 321
click at [655, 22] on div at bounding box center [654, 47] width 5 height 95
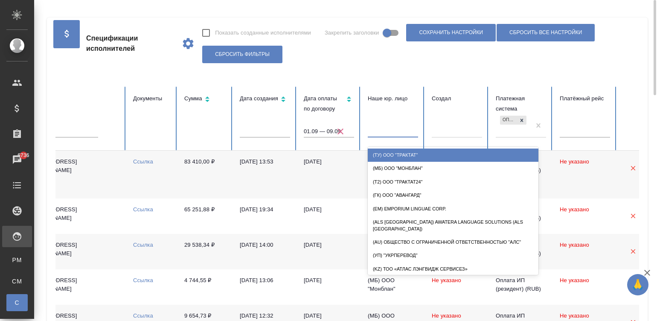
click at [389, 128] on div at bounding box center [393, 128] width 50 height 12
click at [375, 154] on div "(ТУ) ООО "Трактат"" at bounding box center [453, 155] width 171 height 13
click at [390, 127] on div at bounding box center [393, 128] width 50 height 12
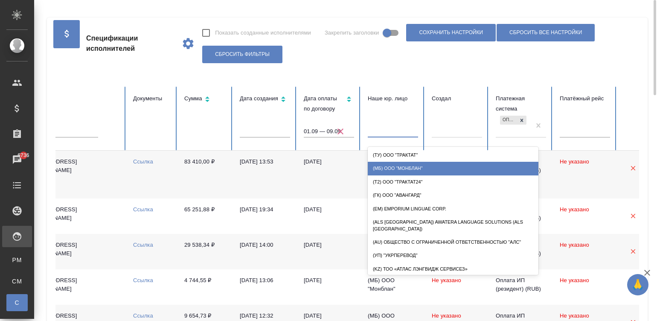
click at [421, 163] on div "(МБ) ООО "Монблан"" at bounding box center [453, 168] width 171 height 13
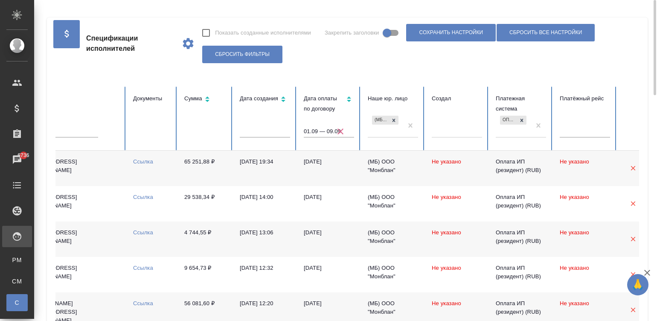
click at [318, 172] on td "08.09.2025" at bounding box center [329, 168] width 64 height 35
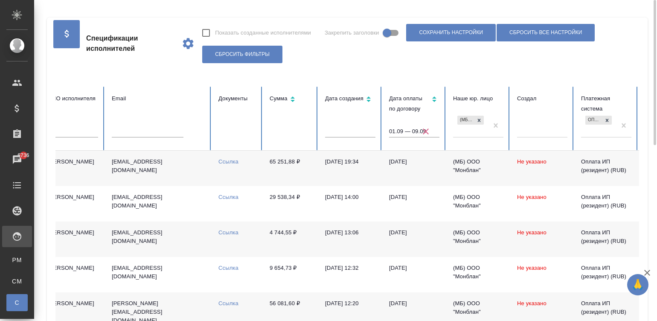
click at [178, 169] on td "happy-moon@yandex.ru" at bounding box center [158, 168] width 107 height 35
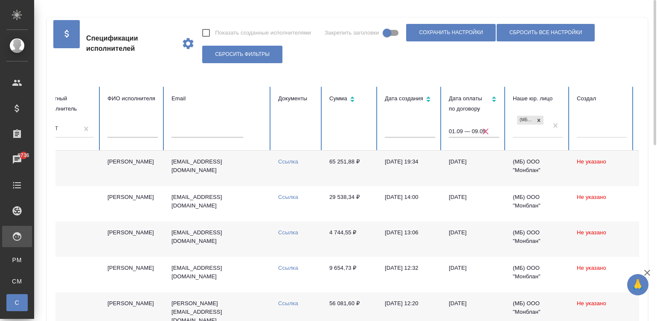
scroll to position [0, 145]
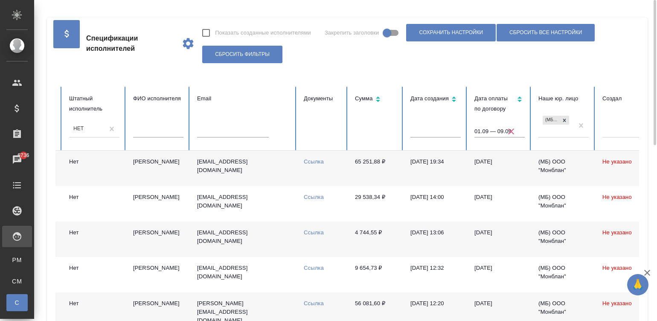
click at [481, 178] on td "08.09.2025" at bounding box center [500, 168] width 64 height 35
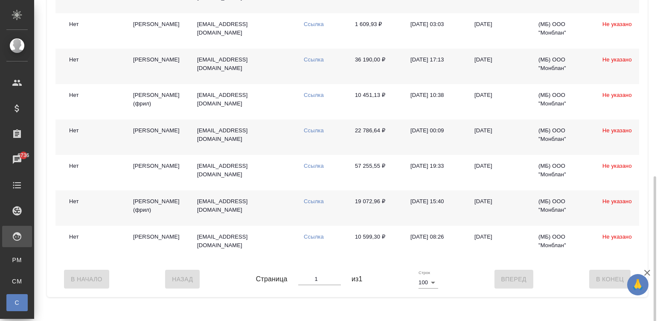
scroll to position [0, 0]
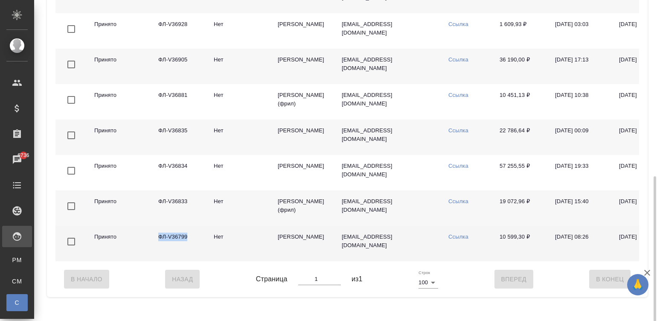
drag, startPoint x: 193, startPoint y: 244, endPoint x: 158, endPoint y: 246, distance: 35.1
click at [158, 246] on td "ФЛ-V36799" at bounding box center [178, 243] width 55 height 35
copy td "ФЛ-V36799"
click at [461, 240] on link "Ссылка" at bounding box center [459, 236] width 20 height 6
drag, startPoint x: 495, startPoint y: 246, endPoint x: 527, endPoint y: 244, distance: 32.5
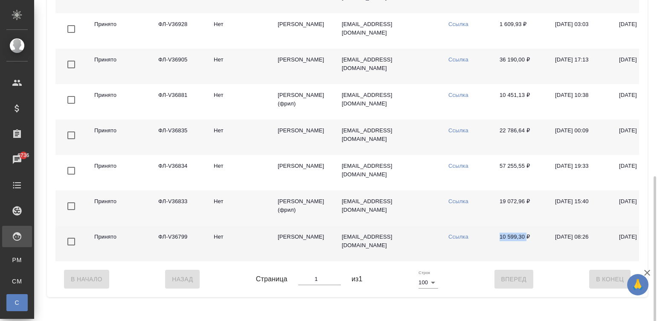
click at [527, 244] on td "10 599,30 ₽" at bounding box center [520, 243] width 55 height 35
copy td "10 599,30"
drag, startPoint x: 314, startPoint y: 260, endPoint x: 275, endPoint y: 244, distance: 42.1
click at [275, 244] on td "Самарина-Широкова Дарья Алексеевна" at bounding box center [303, 243] width 64 height 35
copy td "Самарина-Широкова Дарья Алексеевна"
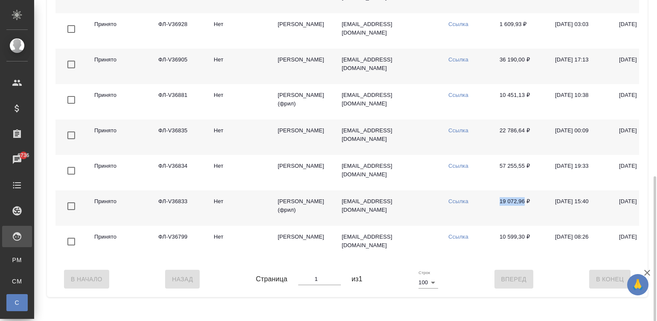
drag, startPoint x: 495, startPoint y: 209, endPoint x: 523, endPoint y: 210, distance: 28.2
click at [523, 210] on td "19 072,96 ₽" at bounding box center [520, 207] width 55 height 35
copy td "19 072,96"
click at [454, 204] on td "Ссылка" at bounding box center [467, 207] width 51 height 35
click at [448, 282] on div "В Начало Назад Страница 1 из 1 Строк 100 100 Вперед В Конец" at bounding box center [347, 279] width 584 height 36
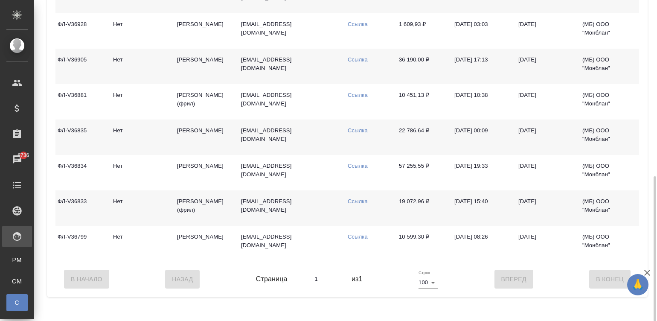
scroll to position [0, 119]
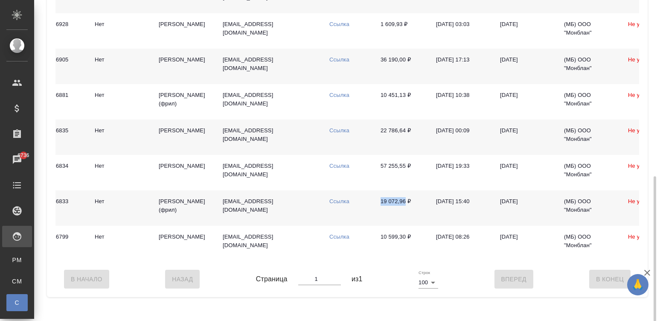
drag, startPoint x: 375, startPoint y: 208, endPoint x: 406, endPoint y: 213, distance: 32.0
click at [406, 213] on td "19 072,96 ₽" at bounding box center [401, 207] width 55 height 35
copy td "19 072,96"
click at [341, 204] on link "Ссылка" at bounding box center [339, 201] width 20 height 6
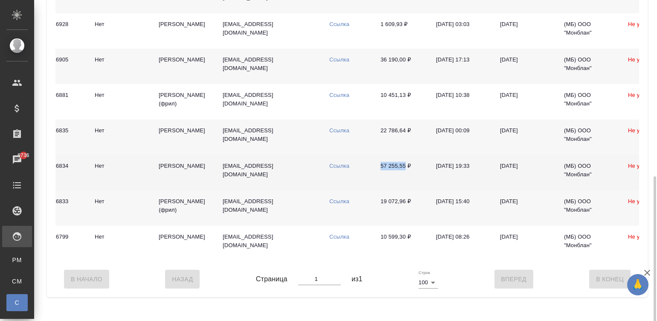
drag, startPoint x: 376, startPoint y: 172, endPoint x: 405, endPoint y: 174, distance: 29.5
click at [405, 174] on td "57 255,55 ₽" at bounding box center [401, 172] width 55 height 35
copy td "57 255,55"
click at [335, 169] on link "Ссылка" at bounding box center [339, 166] width 20 height 6
drag, startPoint x: 376, startPoint y: 140, endPoint x: 405, endPoint y: 143, distance: 29.6
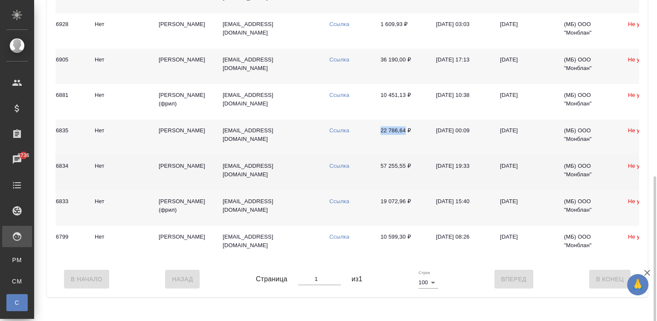
click at [405, 143] on td "22 786,64 ₽" at bounding box center [401, 136] width 55 height 35
copy td "22 786,64"
click at [334, 134] on link "Ссылка" at bounding box center [339, 130] width 20 height 6
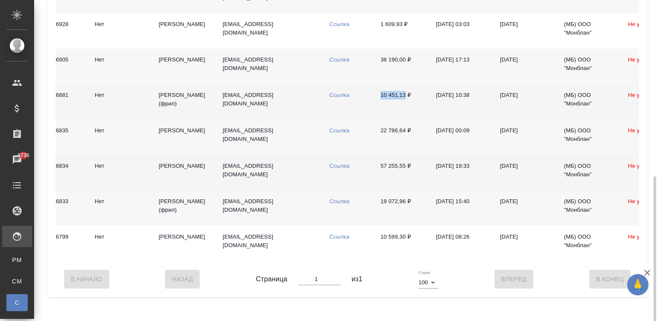
drag, startPoint x: 374, startPoint y: 101, endPoint x: 405, endPoint y: 101, distance: 30.7
click at [405, 101] on td "10 451,13 ₽" at bounding box center [401, 101] width 55 height 35
copy td "10 451,13"
click at [338, 98] on link "Ссылка" at bounding box center [339, 95] width 20 height 6
drag, startPoint x: 376, startPoint y: 67, endPoint x: 404, endPoint y: 67, distance: 28.6
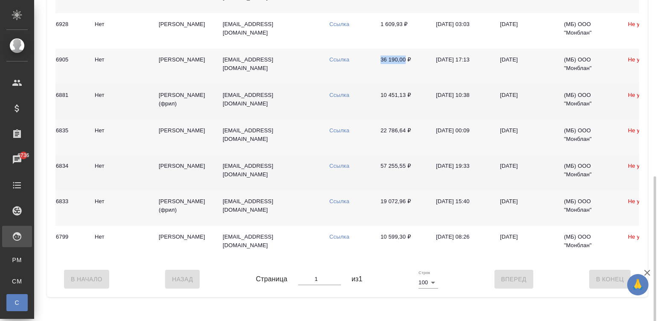
click at [404, 67] on td "36 190,00 ₽" at bounding box center [401, 66] width 55 height 35
copy td "36 190,00"
click at [335, 62] on td "Ссылка" at bounding box center [348, 66] width 51 height 35
click at [341, 63] on link "Ссылка" at bounding box center [339, 59] width 20 height 6
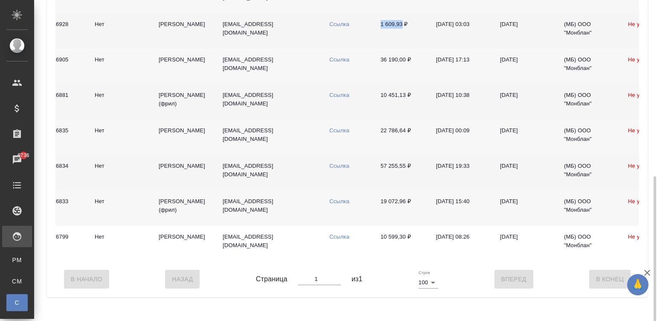
drag, startPoint x: 378, startPoint y: 26, endPoint x: 402, endPoint y: 27, distance: 23.9
click at [402, 27] on td "1 609,93 ₽" at bounding box center [401, 30] width 55 height 35
copy td "1 609,93"
click at [335, 25] on link "Ссылка" at bounding box center [339, 24] width 20 height 6
click at [338, 24] on link "Ссылка" at bounding box center [339, 24] width 20 height 6
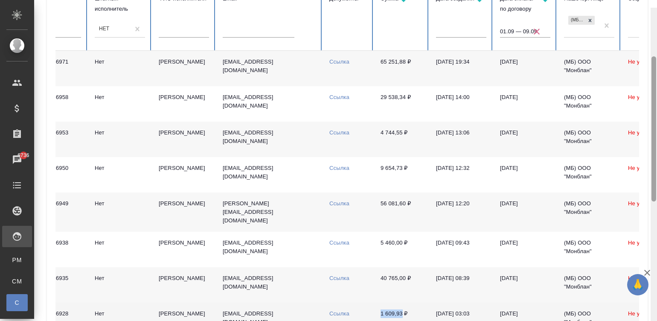
scroll to position [97, 0]
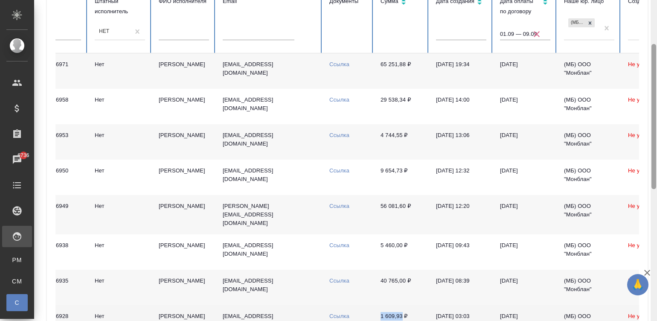
drag, startPoint x: 652, startPoint y: 210, endPoint x: 654, endPoint y: 78, distance: 132.3
click at [654, 78] on div at bounding box center [654, 116] width 5 height 145
drag, startPoint x: 374, startPoint y: 281, endPoint x: 405, endPoint y: 279, distance: 30.8
click at [405, 279] on td "40 765,00 ₽" at bounding box center [401, 287] width 55 height 35
click at [333, 278] on link "Ссылка" at bounding box center [339, 280] width 20 height 6
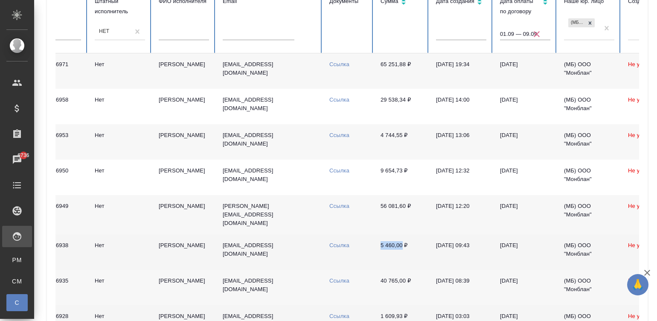
drag, startPoint x: 373, startPoint y: 243, endPoint x: 401, endPoint y: 245, distance: 28.2
click at [401, 245] on tr "Принято ФЛ-V36938 Нет Труш Максим Александрович trushma1986@gmail.com Ссылка 5 …" at bounding box center [393, 251] width 914 height 35
click at [332, 245] on link "Ссылка" at bounding box center [339, 245] width 20 height 6
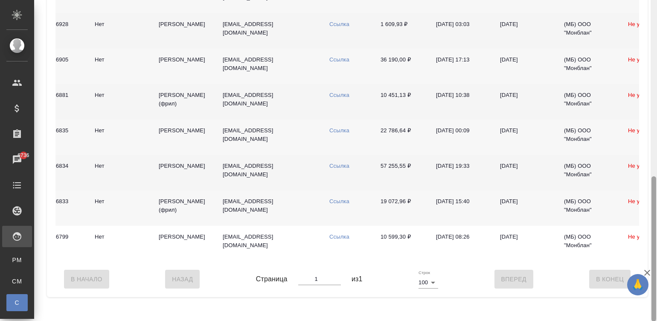
drag, startPoint x: 651, startPoint y: 198, endPoint x: 653, endPoint y: 154, distance: 44.4
click at [656, 160] on div at bounding box center [654, 160] width 6 height 321
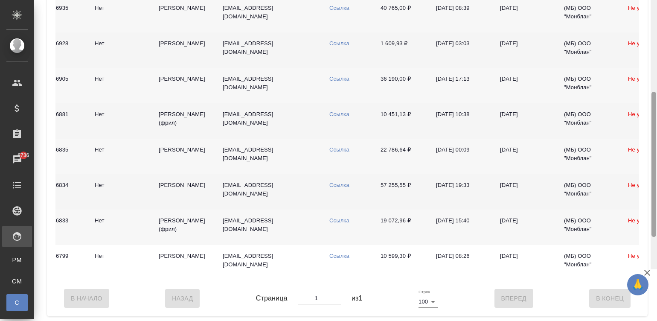
scroll to position [317, 0]
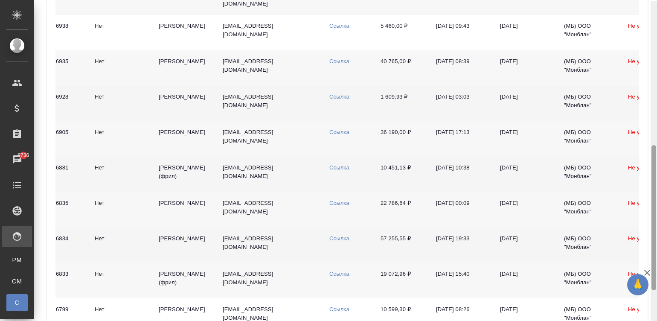
click at [653, 153] on div at bounding box center [654, 217] width 5 height 145
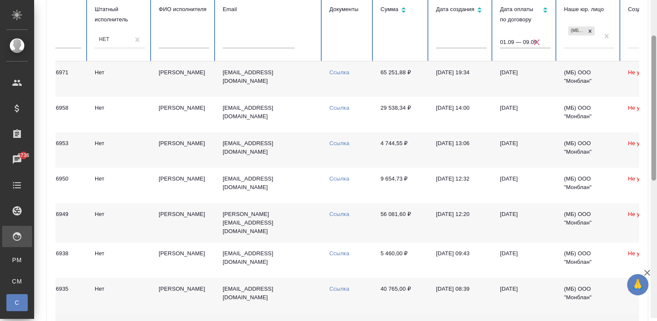
scroll to position [86, 0]
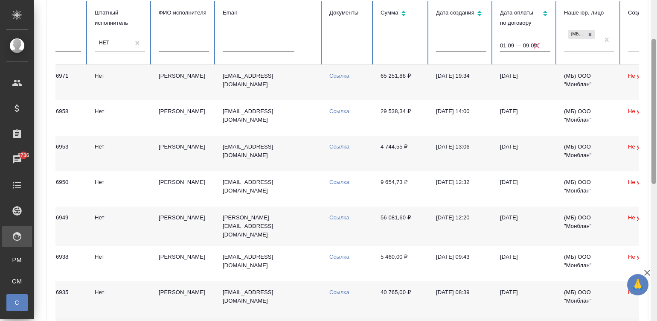
drag, startPoint x: 653, startPoint y: 153, endPoint x: 661, endPoint y: 49, distance: 104.9
click at [657, 49] on html "🙏 .cls-1 fill:#fff; AWATERA Малинина Мария m.malinina Клиенты Спецификации Зака…" at bounding box center [328, 160] width 657 height 321
drag, startPoint x: 374, startPoint y: 219, endPoint x: 405, endPoint y: 224, distance: 31.5
click at [405, 224] on td "56 081,60 ₽" at bounding box center [401, 226] width 55 height 39
click at [336, 218] on link "Ссылка" at bounding box center [339, 217] width 20 height 6
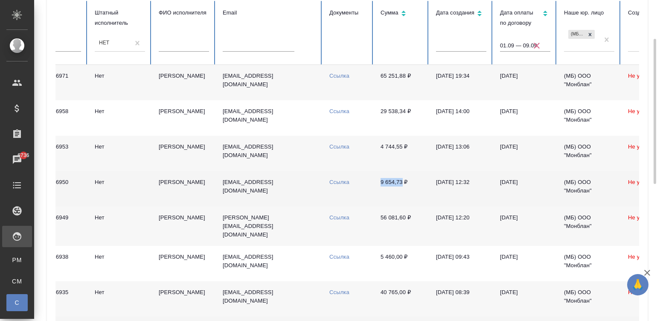
drag, startPoint x: 374, startPoint y: 180, endPoint x: 402, endPoint y: 182, distance: 27.4
click at [402, 182] on td "9 654,73 ₽" at bounding box center [401, 188] width 55 height 35
click at [335, 179] on link "Ссылка" at bounding box center [339, 182] width 20 height 6
drag, startPoint x: 377, startPoint y: 146, endPoint x: 403, endPoint y: 149, distance: 26.3
click at [403, 149] on td "4 744,55 ₽" at bounding box center [401, 153] width 55 height 35
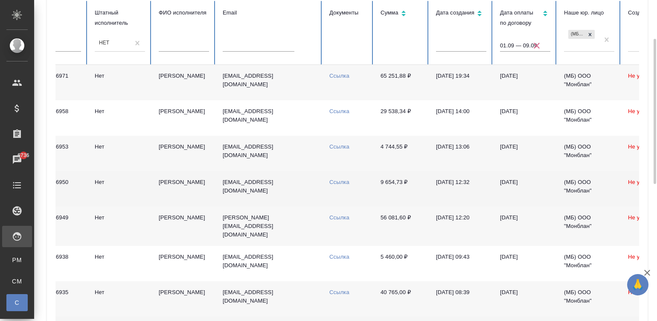
click at [335, 142] on td "Ссылка" at bounding box center [348, 153] width 51 height 35
click at [340, 145] on link "Ссылка" at bounding box center [339, 146] width 20 height 6
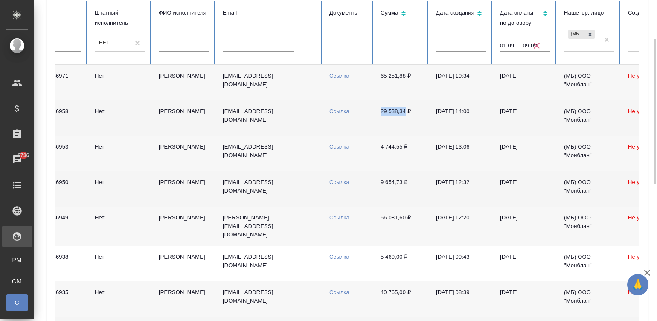
drag, startPoint x: 377, startPoint y: 111, endPoint x: 405, endPoint y: 117, distance: 28.6
click at [405, 117] on td "29 538,34 ₽" at bounding box center [401, 117] width 55 height 35
click at [340, 109] on link "Ссылка" at bounding box center [339, 111] width 20 height 6
drag, startPoint x: 375, startPoint y: 76, endPoint x: 405, endPoint y: 80, distance: 30.6
click at [405, 80] on td "65 251,88 ₽" at bounding box center [401, 82] width 55 height 35
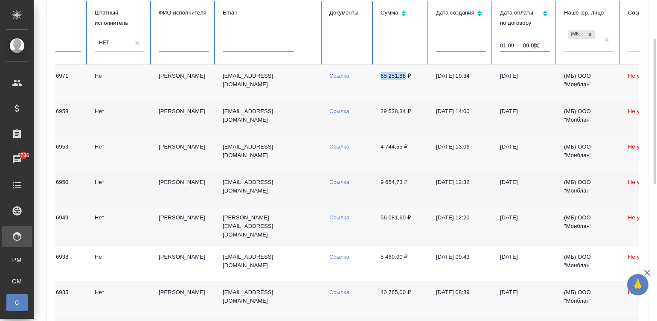
click at [343, 73] on link "Ссылка" at bounding box center [339, 76] width 20 height 6
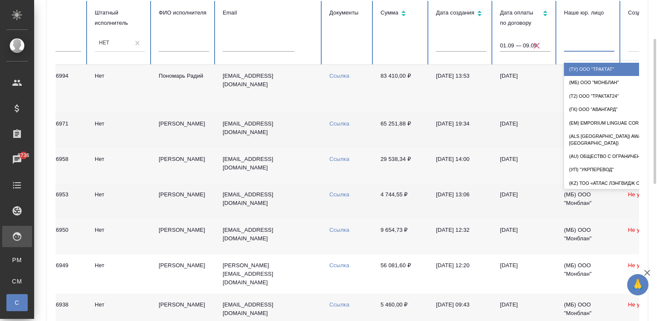
click at [575, 43] on div at bounding box center [589, 43] width 50 height 12
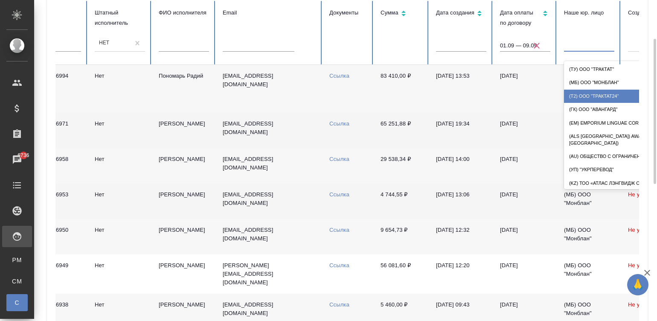
click at [601, 93] on div "(Т2) ООО "Трактат24"" at bounding box center [649, 96] width 171 height 13
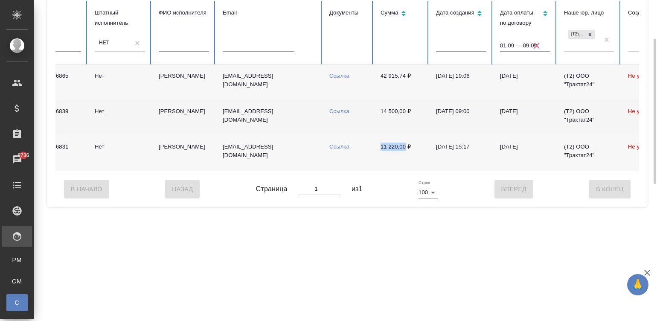
drag, startPoint x: 377, startPoint y: 147, endPoint x: 405, endPoint y: 148, distance: 28.6
click at [405, 148] on td "11 220,00 ₽" at bounding box center [401, 153] width 55 height 35
click at [335, 143] on link "Ссылка" at bounding box center [339, 146] width 20 height 6
drag, startPoint x: 373, startPoint y: 111, endPoint x: 405, endPoint y: 111, distance: 32.0
click at [405, 111] on tr "Принято ФЛ-V36839 Нет Шарина Юлия Викторовна marchioness@mail.ru Ссылка 14 500,…" at bounding box center [393, 117] width 914 height 35
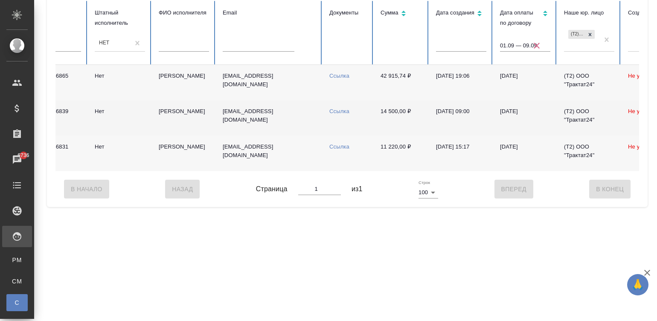
click at [344, 107] on td "Ссылка" at bounding box center [348, 117] width 51 height 35
click at [341, 110] on link "Ссылка" at bounding box center [339, 111] width 20 height 6
drag, startPoint x: 376, startPoint y: 75, endPoint x: 405, endPoint y: 77, distance: 29.9
click at [405, 77] on td "42 915,74 ₽" at bounding box center [401, 82] width 55 height 35
click at [339, 74] on link "Ссылка" at bounding box center [339, 76] width 20 height 6
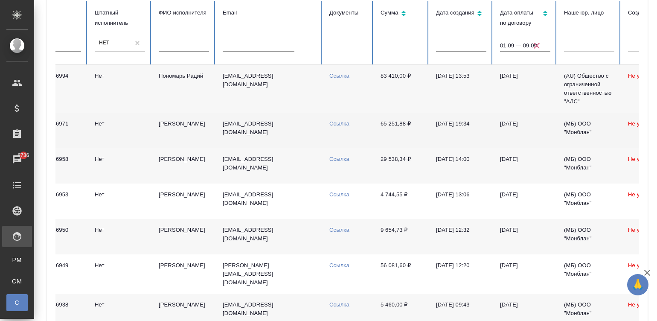
click at [587, 44] on div at bounding box center [589, 43] width 50 height 12
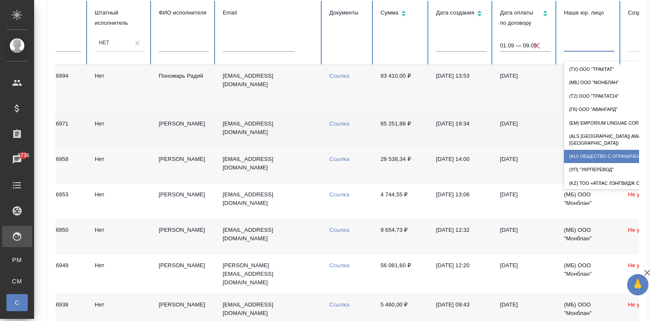
click at [597, 150] on div "(AU) Общество с ограниченной ответственностью "АЛС"" at bounding box center [649, 156] width 171 height 13
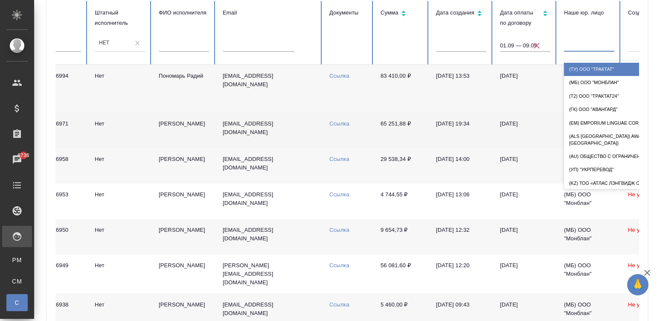
click at [604, 38] on div at bounding box center [589, 43] width 50 height 12
click at [591, 225] on td "(МБ) ООО "Монблан"" at bounding box center [589, 236] width 64 height 35
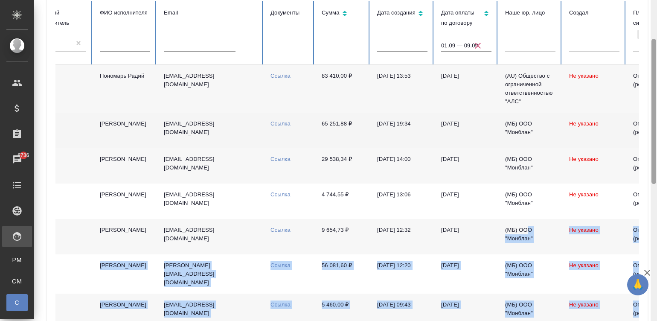
scroll to position [0, 330]
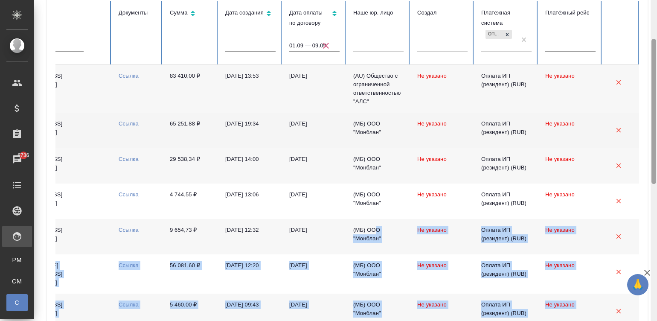
drag, startPoint x: 586, startPoint y: 221, endPoint x: 657, endPoint y: 215, distance: 71.1
click at [657, 215] on div "Спецификации исполнителей Показать созданные исполнителями Закрепить заголовки …" at bounding box center [345, 160] width 623 height 321
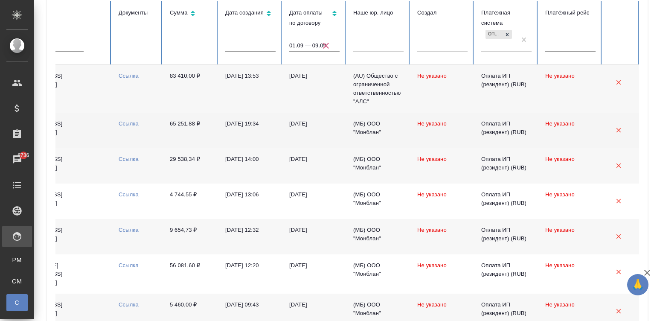
click at [373, 44] on div at bounding box center [378, 43] width 50 height 12
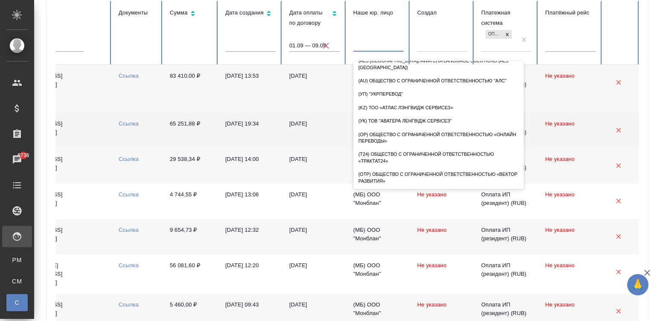
scroll to position [77, 0]
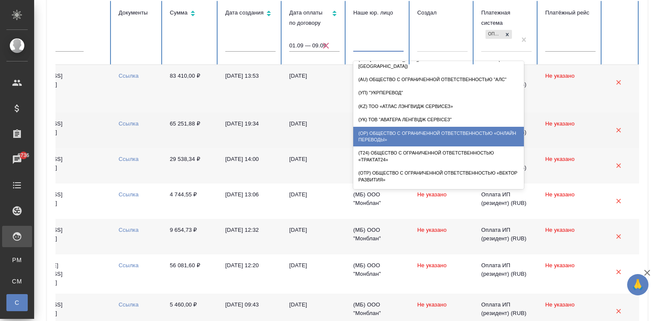
click at [401, 128] on div "(OP) Общество с ограниченной ответственностью «Онлайн переводы»" at bounding box center [438, 137] width 171 height 20
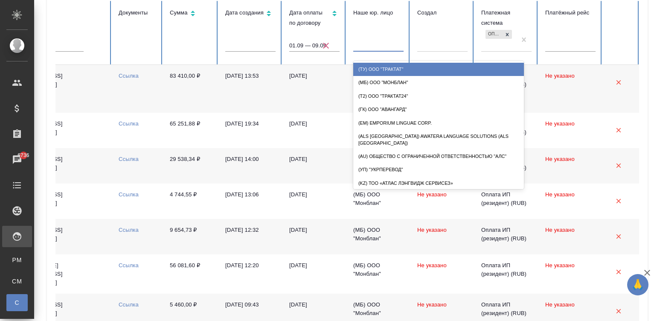
click at [393, 39] on div at bounding box center [378, 43] width 50 height 12
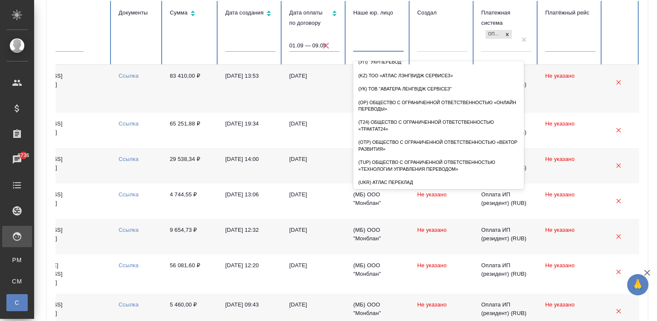
scroll to position [109, 0]
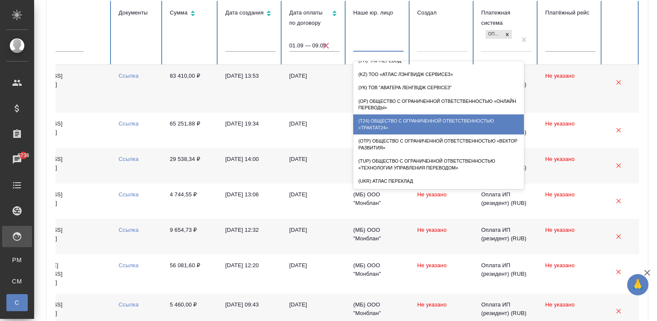
click at [440, 118] on div "(T24) Общество с ограниченной ответственностью «Трактат24»" at bounding box center [438, 124] width 171 height 20
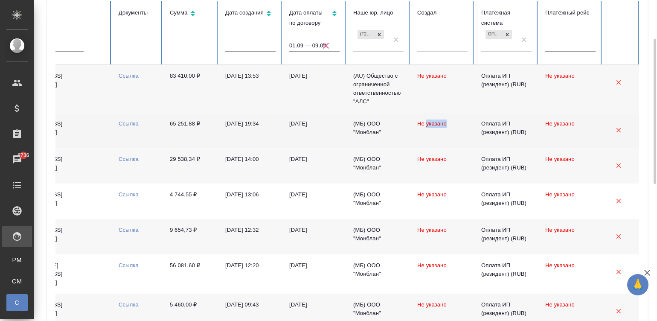
click at [440, 118] on td "Не указано" at bounding box center [443, 130] width 64 height 35
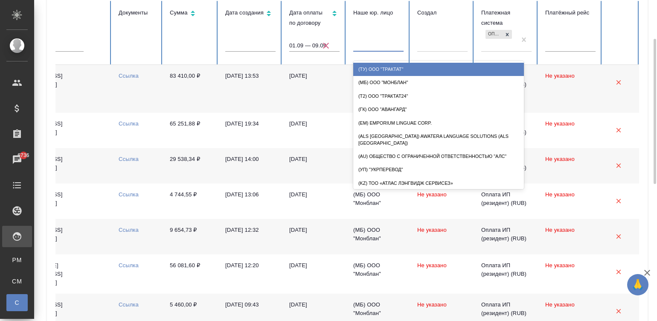
click at [371, 42] on div at bounding box center [378, 43] width 50 height 12
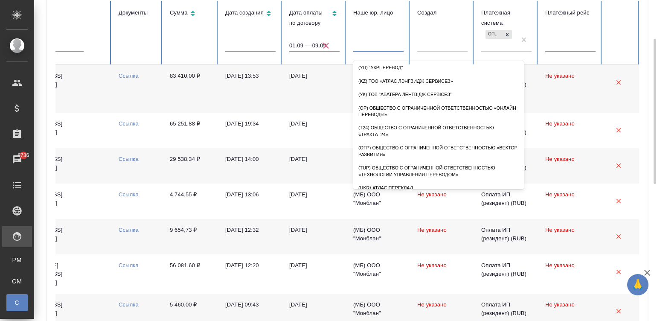
scroll to position [118, 0]
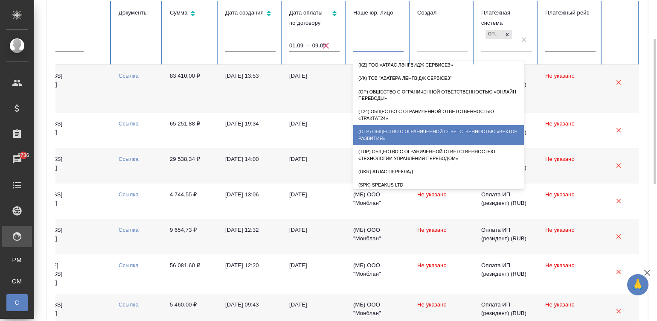
click at [449, 125] on div "(OTP) Общество с ограниченной ответственностью «Вектор Развития»" at bounding box center [438, 135] width 171 height 20
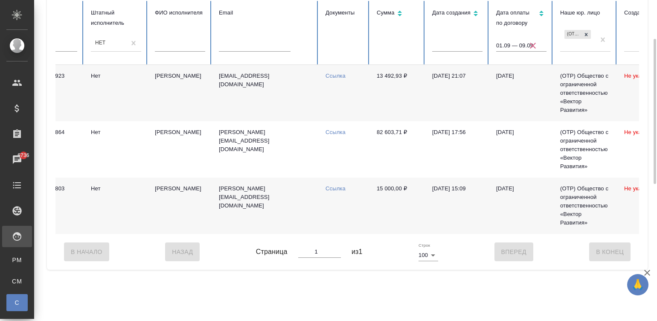
scroll to position [0, 121]
drag, startPoint x: 373, startPoint y: 76, endPoint x: 403, endPoint y: 79, distance: 30.4
click at [403, 79] on td "13 492,93 ₽" at bounding box center [399, 93] width 55 height 56
click at [338, 73] on link "Ссылка" at bounding box center [337, 76] width 20 height 6
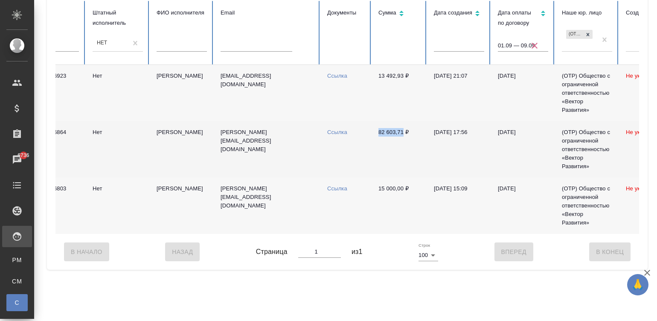
drag, startPoint x: 373, startPoint y: 133, endPoint x: 402, endPoint y: 134, distance: 29.5
click at [402, 134] on td "82 603,71 ₽" at bounding box center [399, 149] width 55 height 56
click at [335, 131] on link "Ссылка" at bounding box center [337, 132] width 20 height 6
drag, startPoint x: 375, startPoint y: 189, endPoint x: 404, endPoint y: 192, distance: 29.1
click at [404, 192] on td "15 000,00 ₽" at bounding box center [399, 206] width 55 height 56
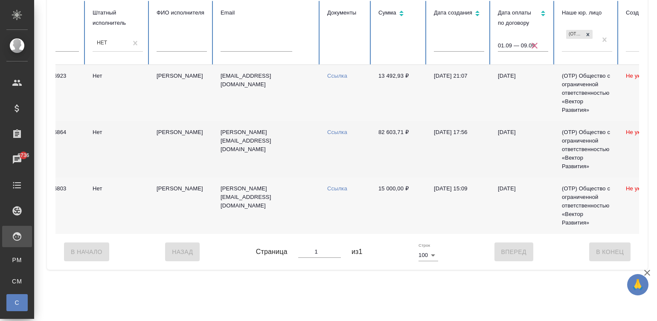
click at [334, 183] on td "Ссылка" at bounding box center [345, 206] width 51 height 56
click at [336, 185] on link "Ссылка" at bounding box center [337, 188] width 20 height 6
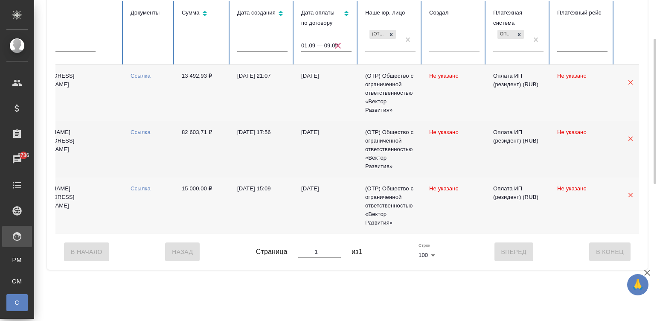
scroll to position [0, 330]
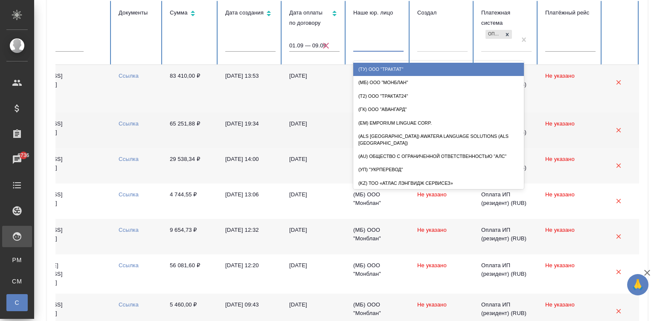
click at [358, 44] on input "text" at bounding box center [358, 43] width 1 height 6
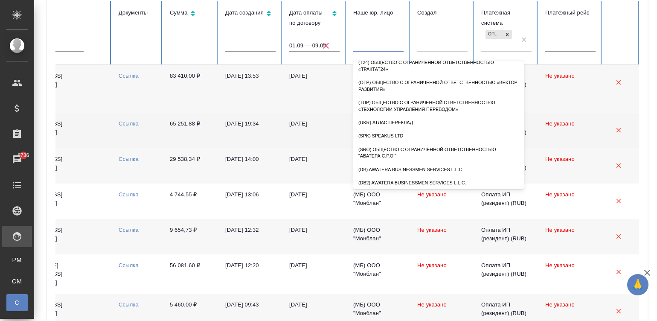
scroll to position [177, 0]
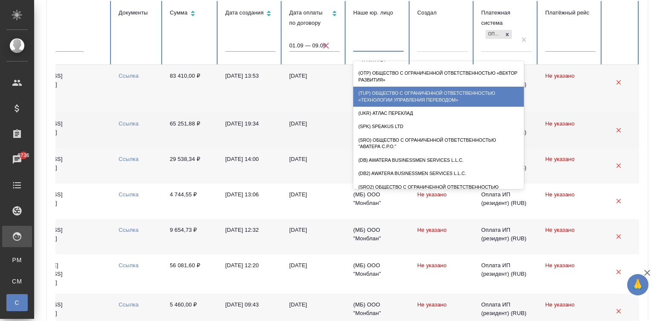
click at [429, 87] on div "(TUP) Общество с ограниченной ответственностью «Технологии управления переводом»" at bounding box center [438, 97] width 171 height 20
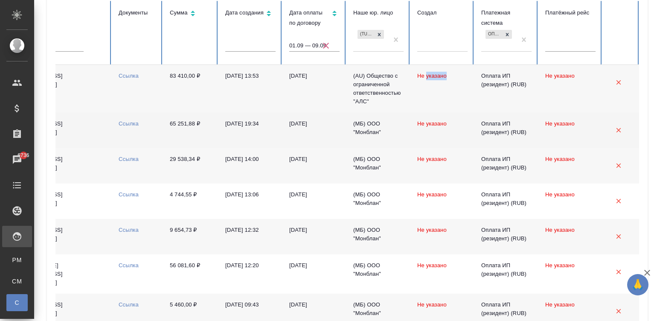
click at [429, 87] on td "Не указано" at bounding box center [443, 89] width 64 height 48
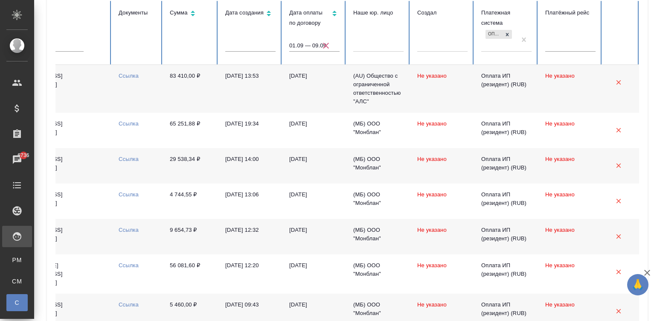
checkbox input "false"
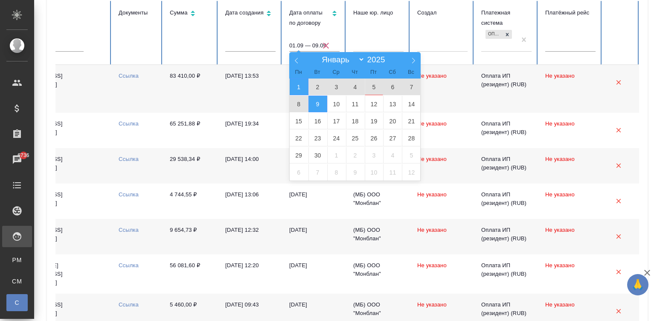
click at [321, 40] on input "01.09 — 09.09" at bounding box center [314, 46] width 50 height 12
click at [319, 102] on span "9" at bounding box center [318, 104] width 19 height 17
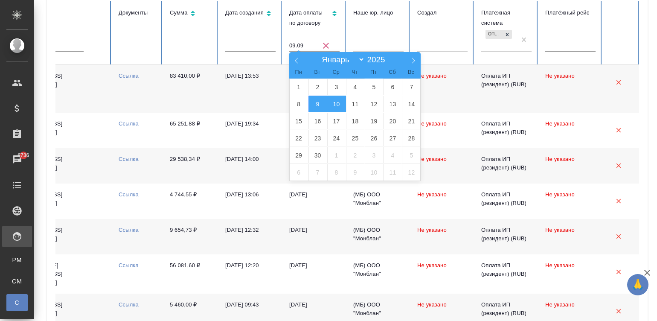
click at [334, 103] on span "10" at bounding box center [336, 104] width 19 height 17
type input "09.09 — 10.09"
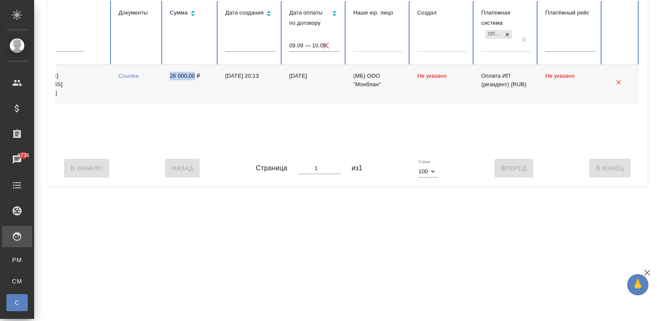
drag, startPoint x: 167, startPoint y: 78, endPoint x: 195, endPoint y: 78, distance: 27.7
click at [195, 78] on td "26 000,00 ₽" at bounding box center [190, 84] width 55 height 39
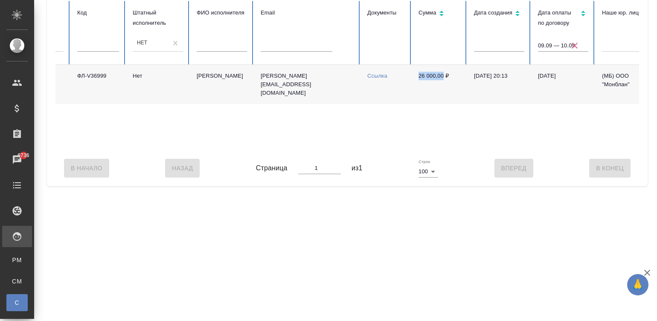
scroll to position [0, 0]
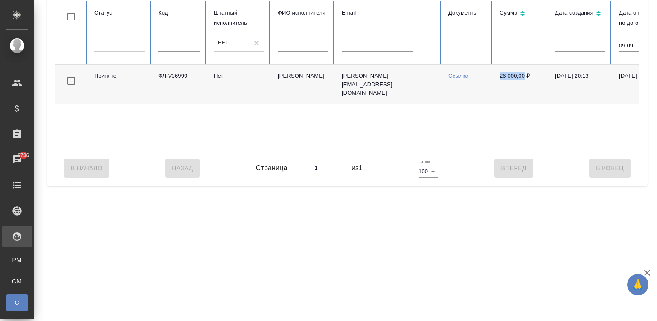
click at [456, 74] on link "Ссылка" at bounding box center [459, 76] width 20 height 6
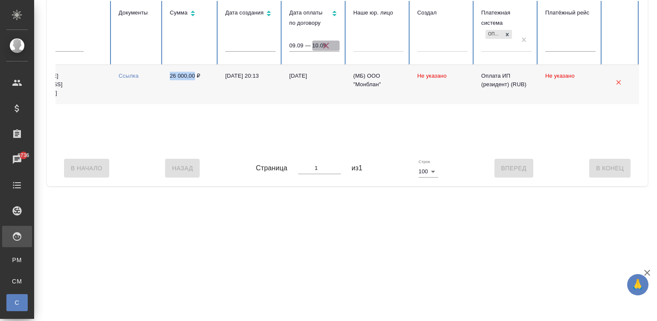
click at [323, 43] on icon "button" at bounding box center [326, 46] width 10 height 10
select select "8"
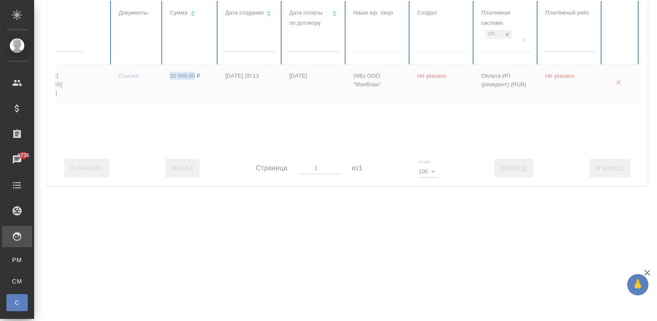
click at [323, 43] on input "text" at bounding box center [314, 46] width 50 height 12
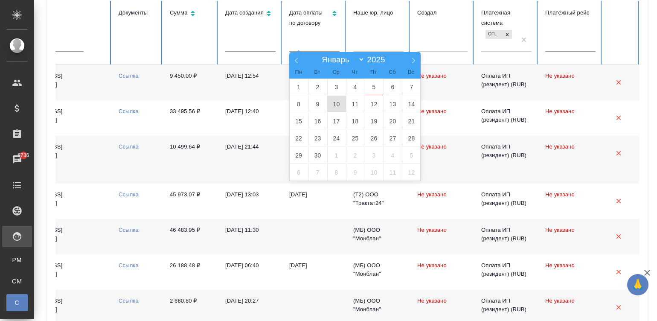
click at [334, 100] on span "10" at bounding box center [336, 104] width 19 height 17
type input "10.09"
click at [353, 102] on span "11" at bounding box center [355, 104] width 19 height 17
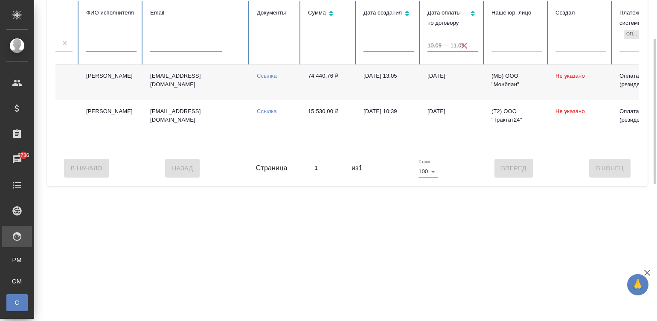
scroll to position [0, 191]
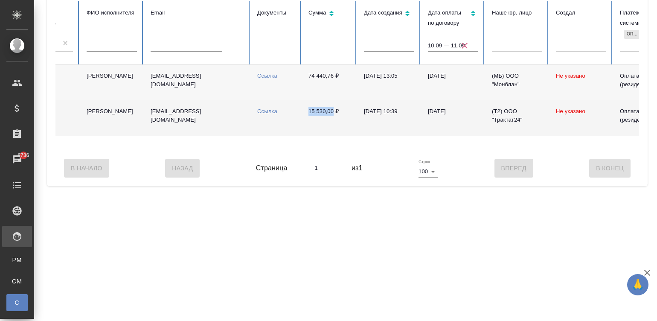
drag, startPoint x: 304, startPoint y: 108, endPoint x: 334, endPoint y: 113, distance: 30.2
click at [334, 113] on td "15 530,00 ₽" at bounding box center [329, 117] width 55 height 35
click at [267, 108] on link "Ссылка" at bounding box center [267, 111] width 20 height 6
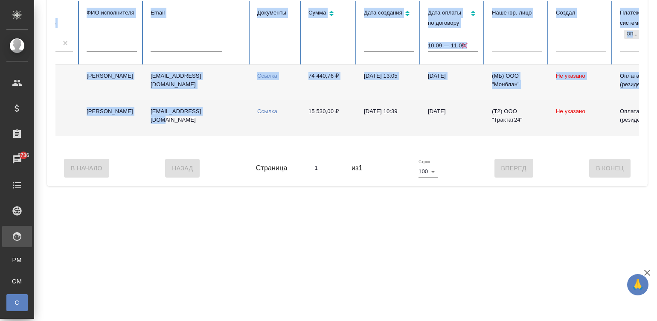
drag, startPoint x: 241, startPoint y: 149, endPoint x: 179, endPoint y: 156, distance: 62.3
click at [179, 150] on div "Статус Код Штатный исполнитель Нет ФИО исполнителя Email Документы Сумма Дата с…" at bounding box center [347, 75] width 584 height 149
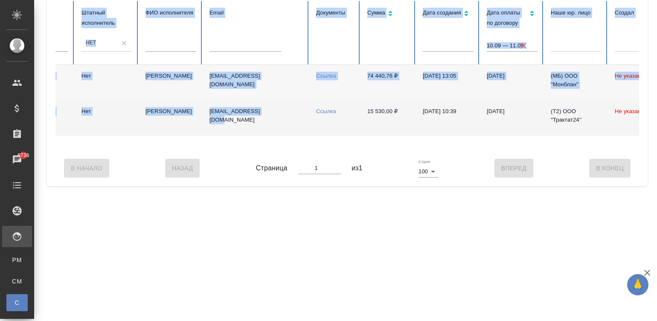
scroll to position [0, 135]
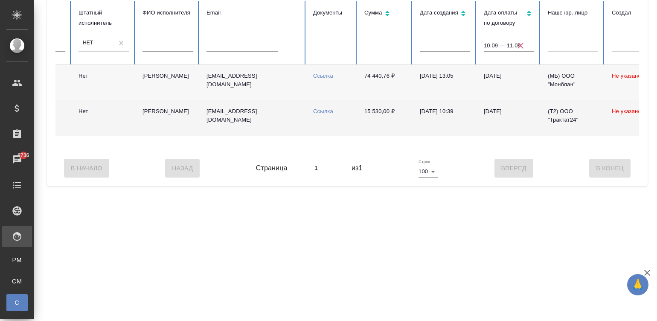
click at [307, 265] on div "Спецификации исполнителей Показать созданные исполнителями Закрепить заголовки …" at bounding box center [345, 138] width 623 height 277
click at [318, 73] on link "Ссылка" at bounding box center [323, 76] width 20 height 6
drag, startPoint x: 359, startPoint y: 74, endPoint x: 388, endPoint y: 76, distance: 29.1
click at [388, 76] on td "74 440,76 ₽" at bounding box center [385, 82] width 55 height 35
click at [515, 44] on span "button" at bounding box center [520, 46] width 27 height 10
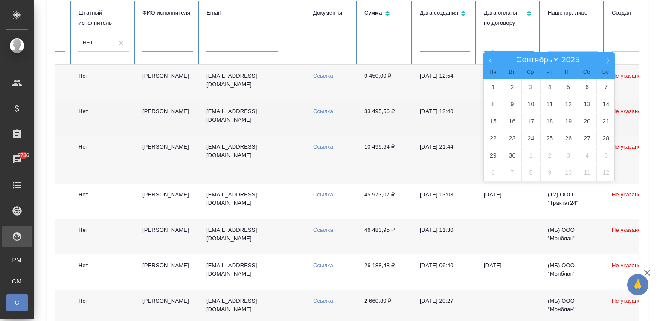
click at [515, 44] on input "text" at bounding box center [509, 46] width 50 height 12
click at [548, 104] on span "11" at bounding box center [549, 104] width 19 height 17
type input "11.09"
click at [562, 104] on span "12" at bounding box center [568, 104] width 19 height 17
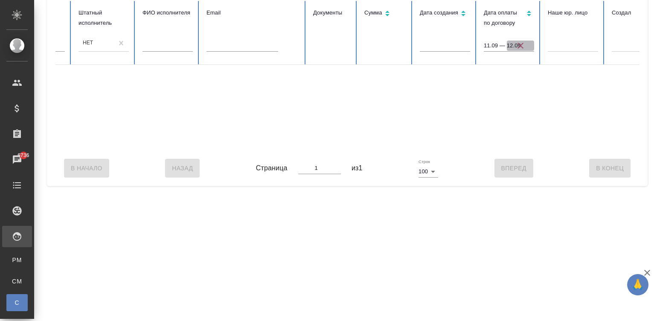
click at [521, 44] on icon "button" at bounding box center [521, 46] width 6 height 6
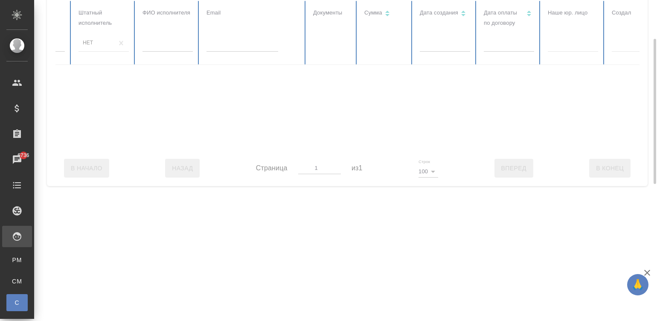
click at [509, 44] on div at bounding box center [377, 75] width 914 height 149
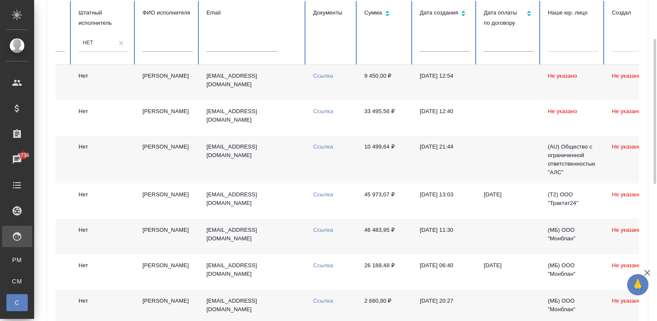
checkbox input "false"
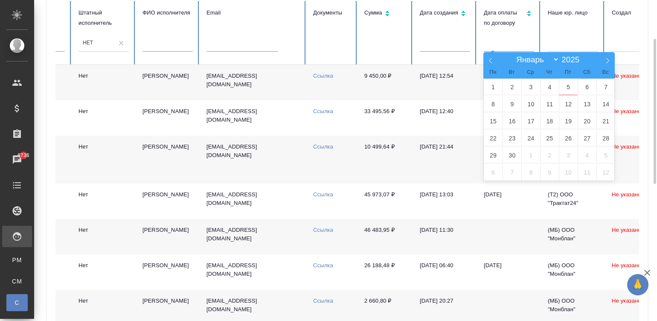
click at [509, 44] on input "text" at bounding box center [509, 46] width 50 height 12
click at [580, 102] on span "13" at bounding box center [587, 104] width 19 height 17
type input "13.09"
click at [570, 100] on span "12" at bounding box center [568, 104] width 19 height 17
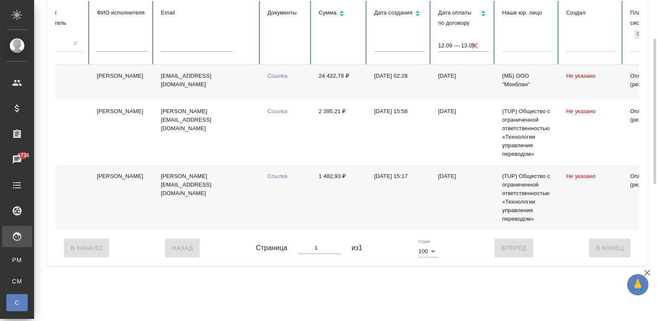
scroll to position [0, 287]
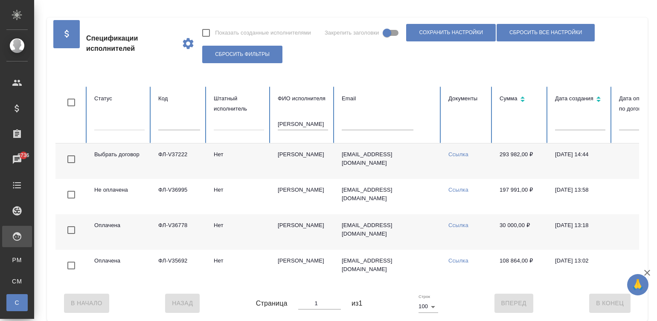
scroll to position [0, 21]
